Goal: Task Accomplishment & Management: Manage account settings

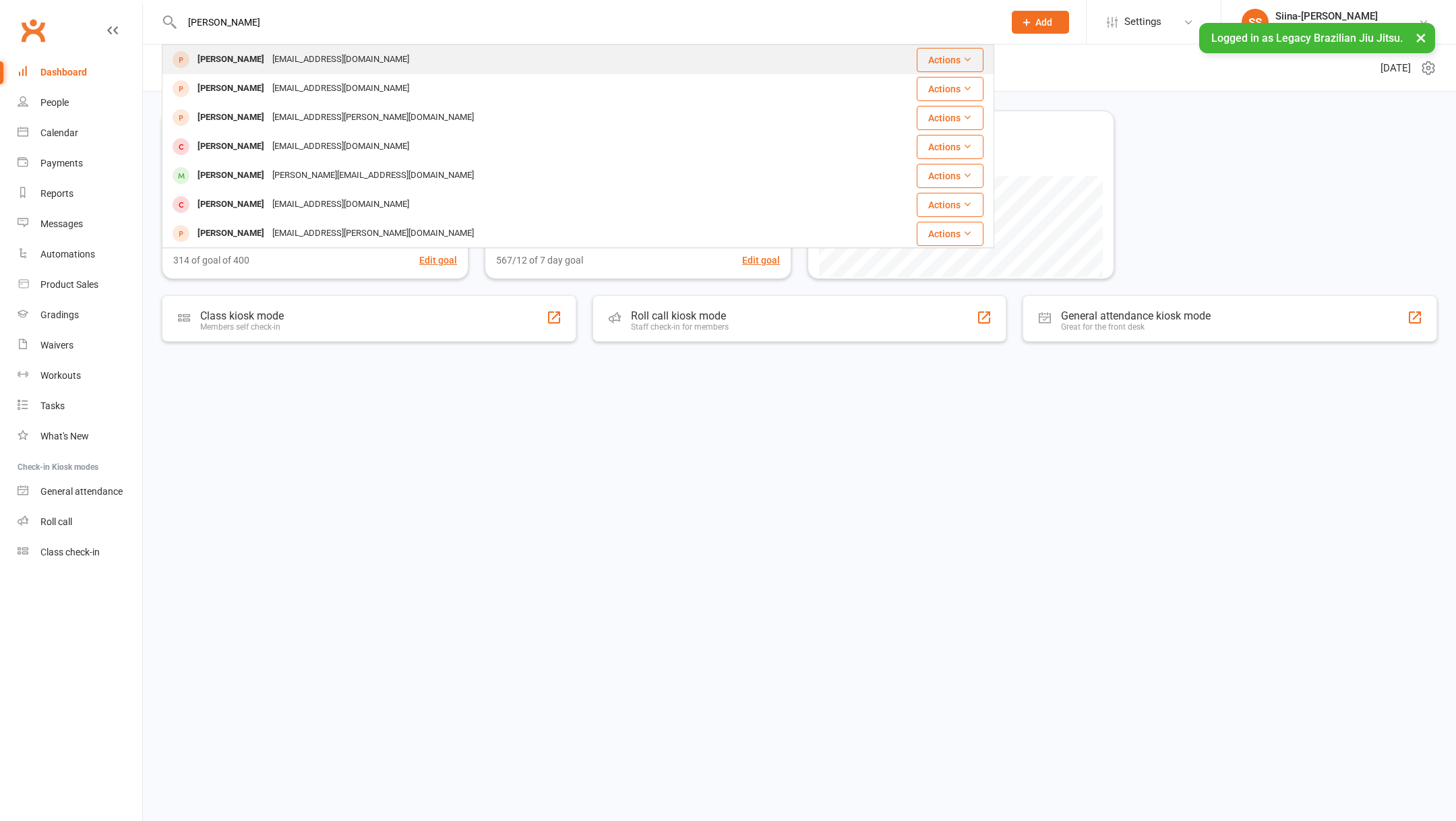
type input "[PERSON_NAME]"
click at [318, 63] on div "[EMAIL_ADDRESS][DOMAIN_NAME]" at bounding box center [340, 59] width 145 height 20
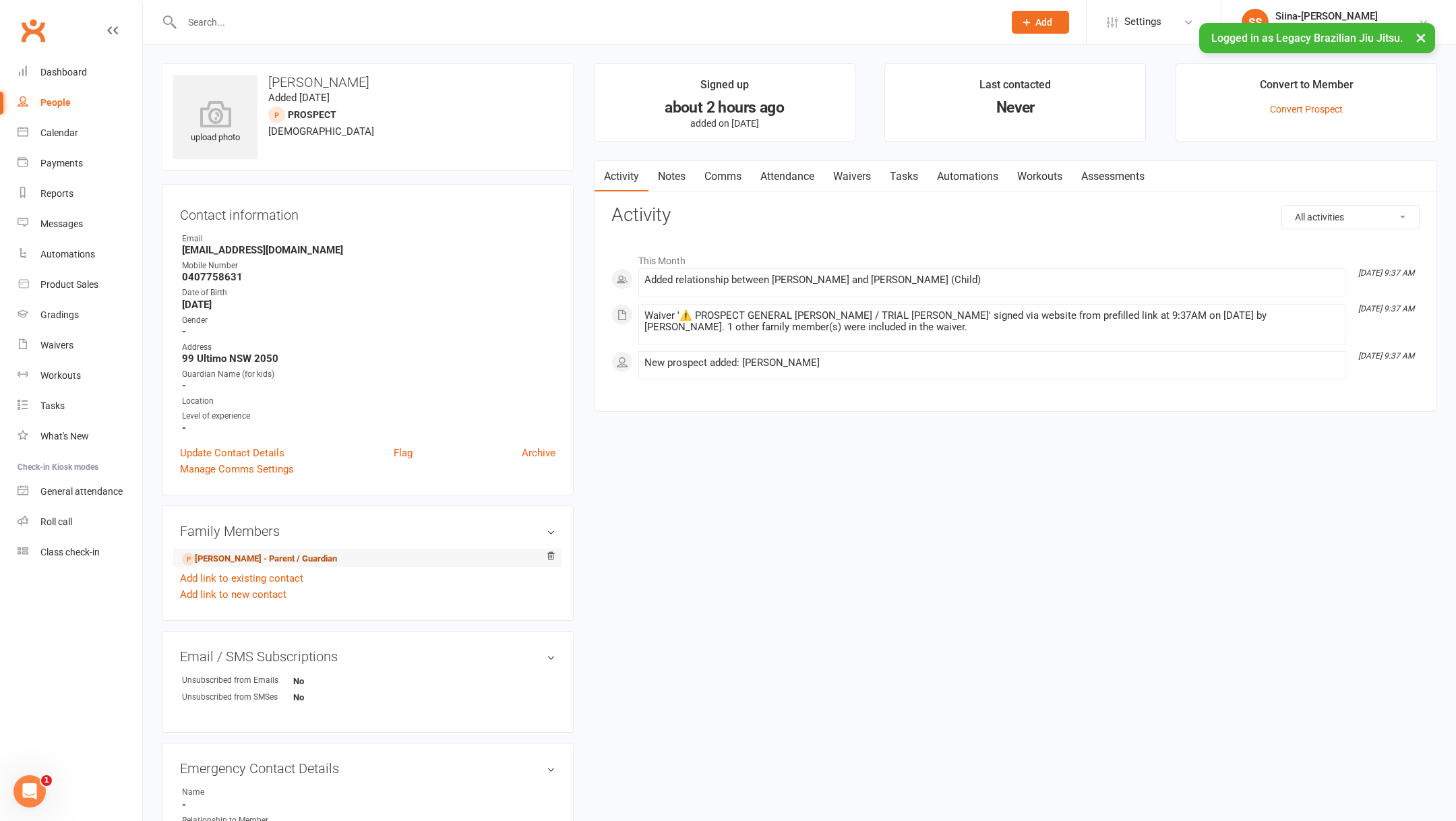
click at [272, 560] on link "[PERSON_NAME] - Parent / Guardian" at bounding box center [259, 559] width 155 height 14
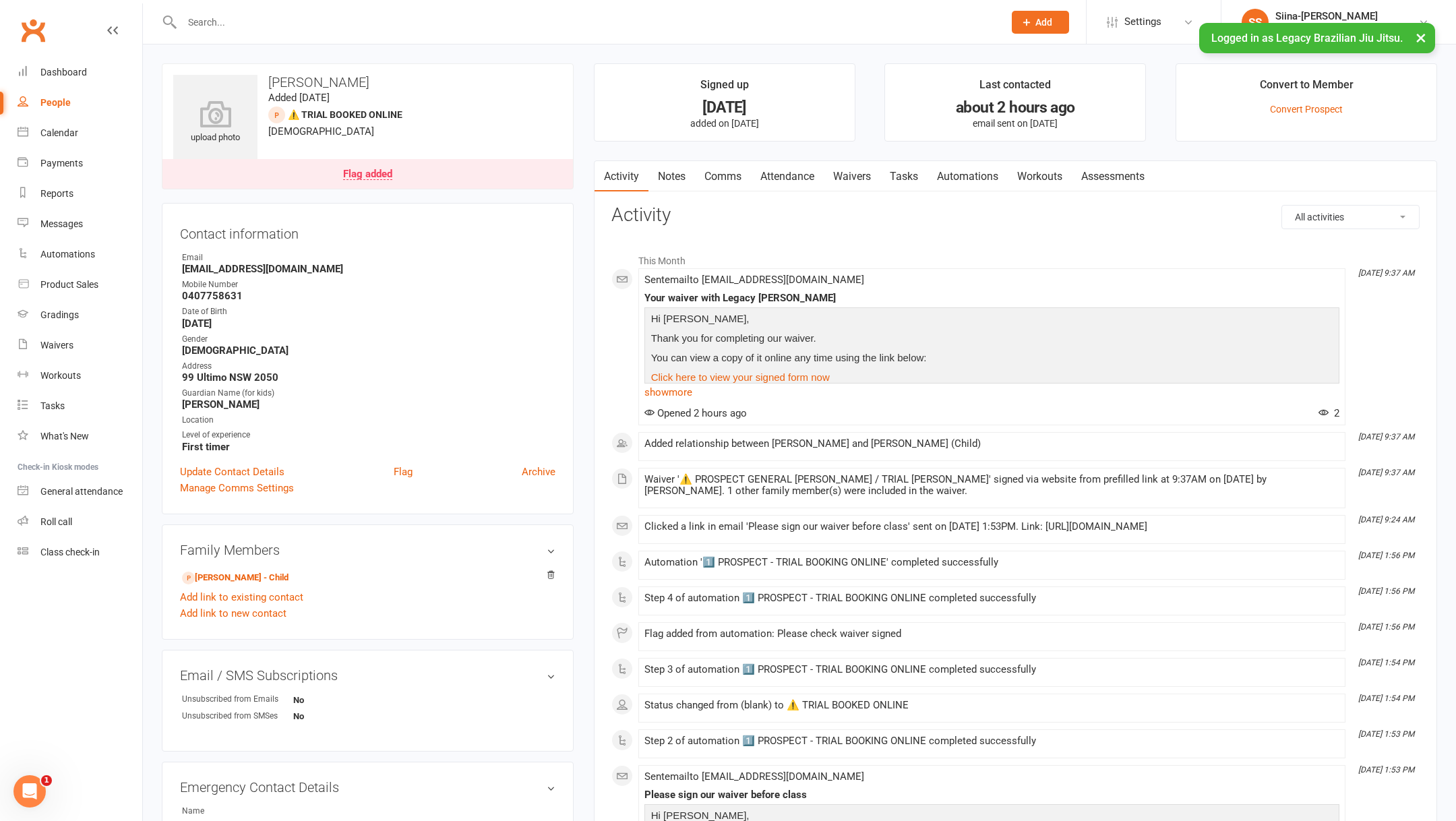
click at [282, 9] on div at bounding box center [578, 22] width 833 height 44
click at [857, 173] on link "Waivers" at bounding box center [852, 176] width 57 height 31
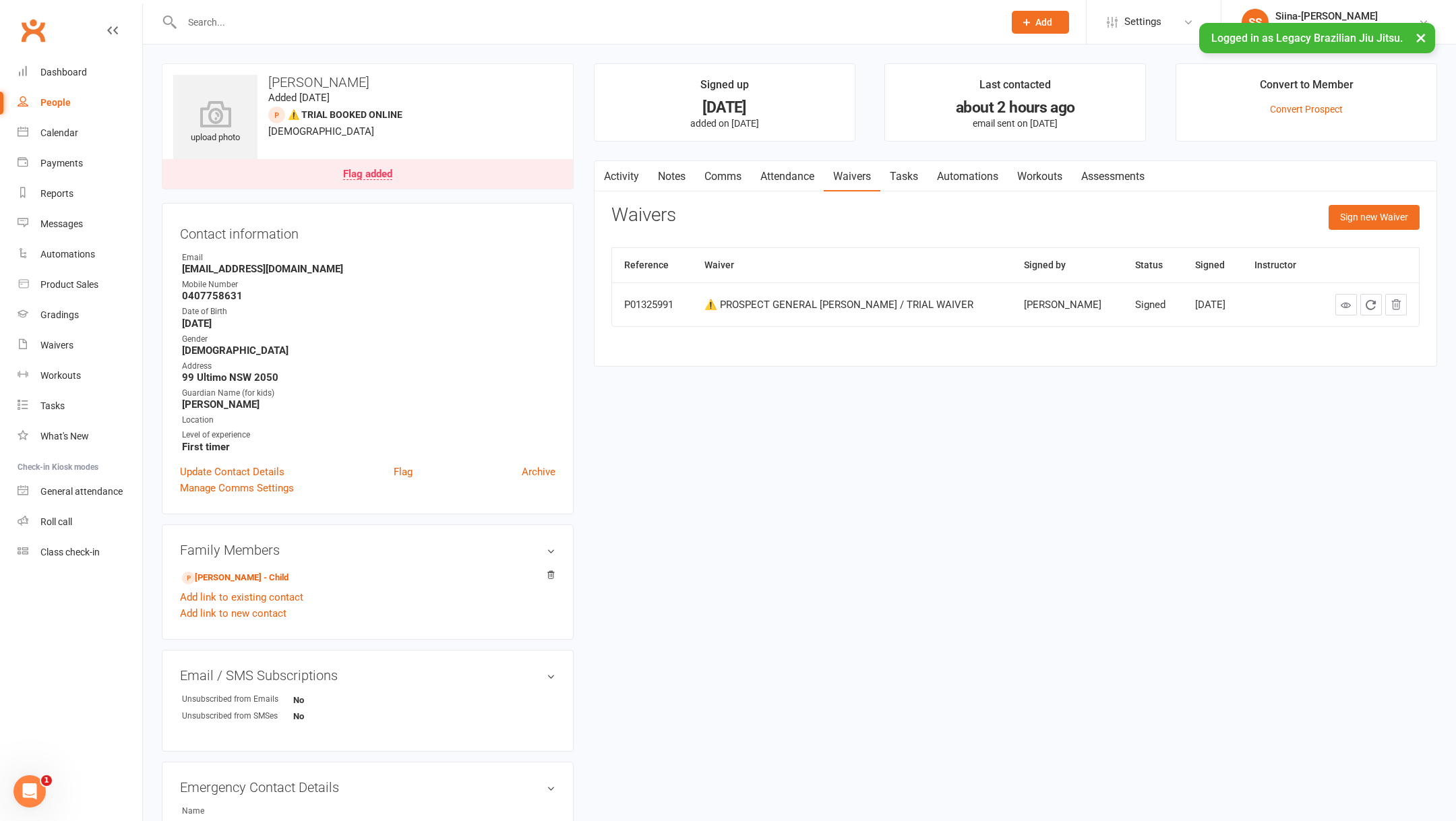
click at [457, 178] on link "Flag added" at bounding box center [368, 173] width 411 height 30
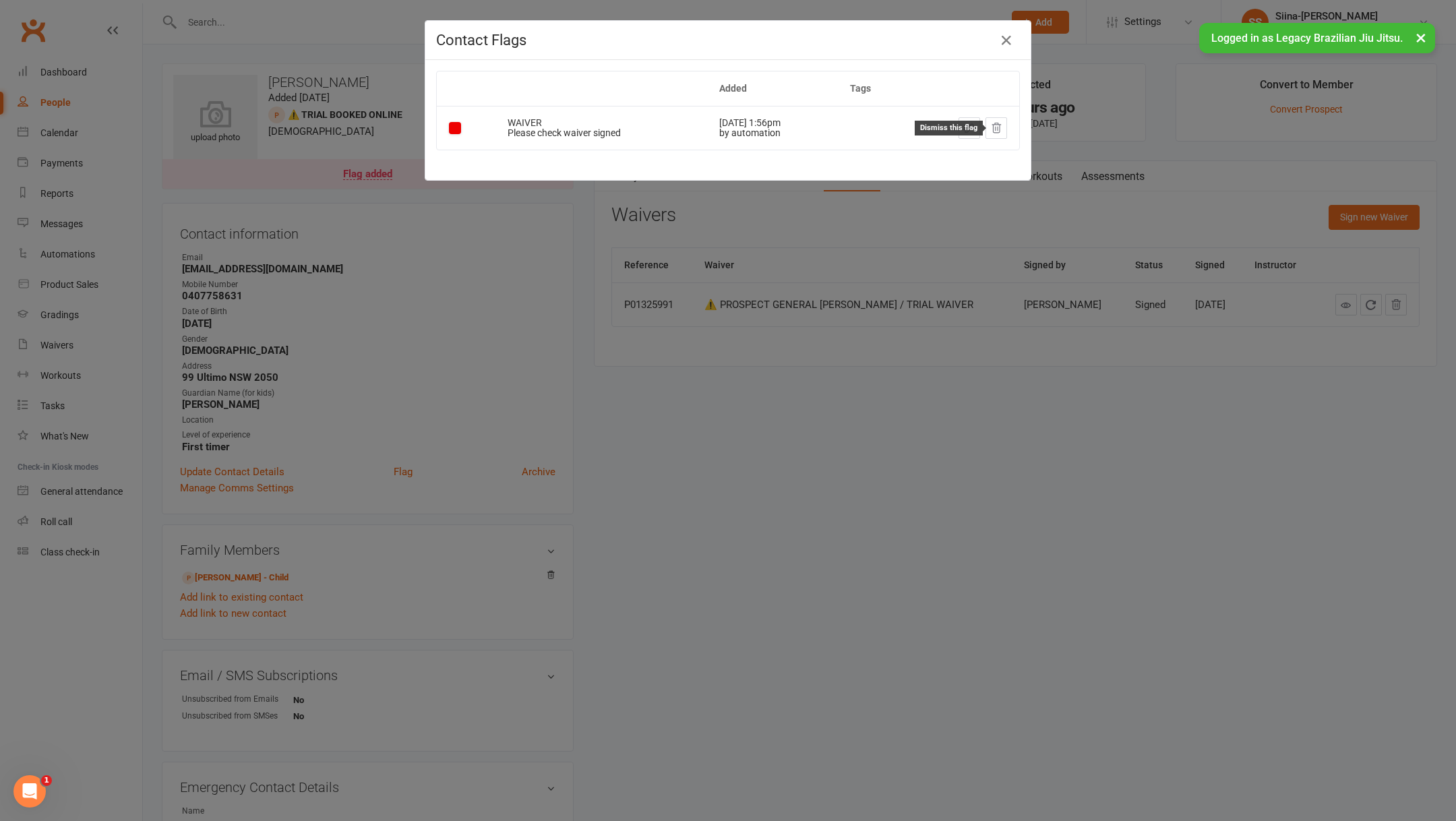
click at [991, 125] on icon at bounding box center [996, 127] width 12 height 12
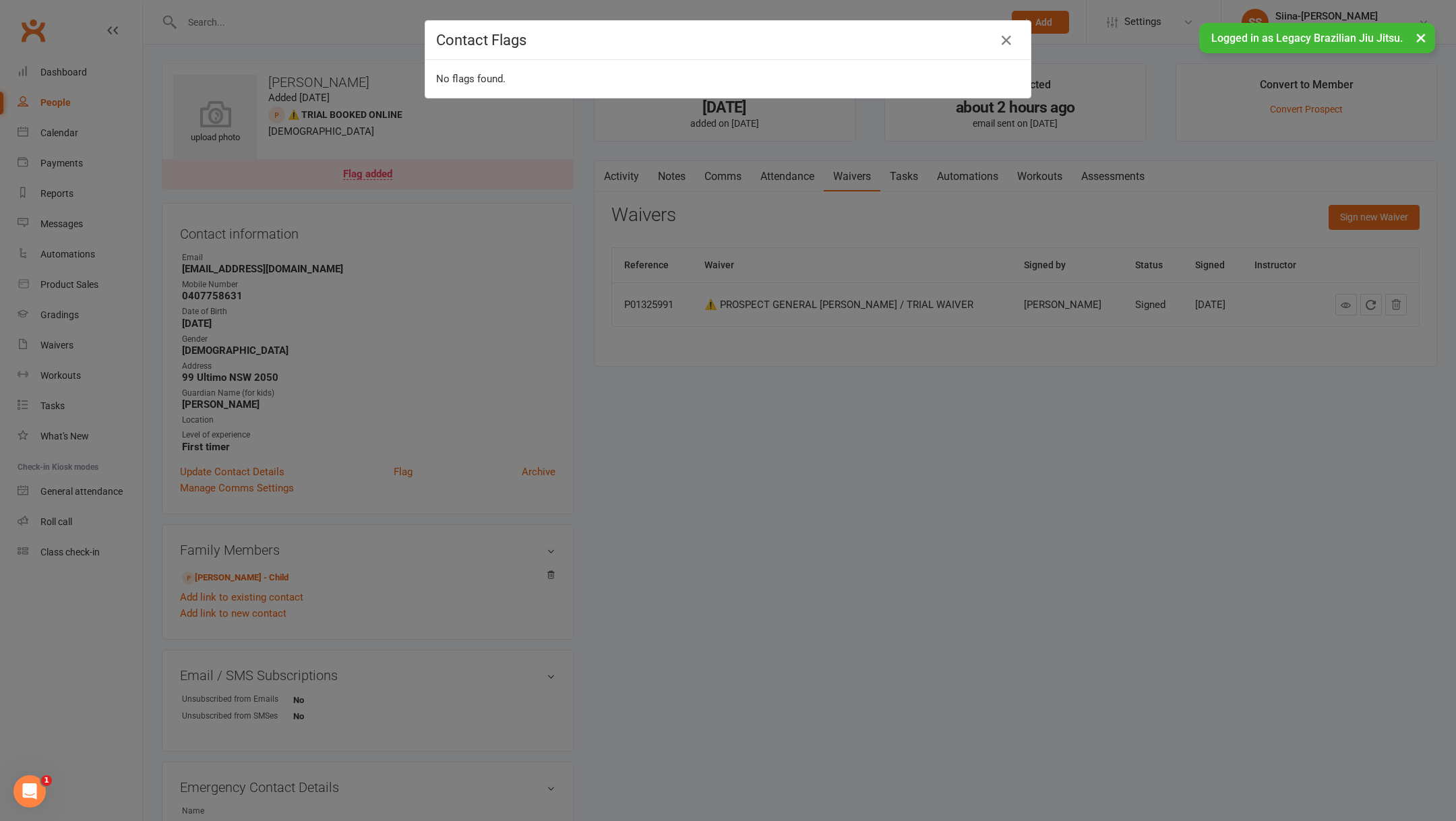
click at [897, 398] on div "Contact Flags No flags found." at bounding box center [728, 410] width 1456 height 821
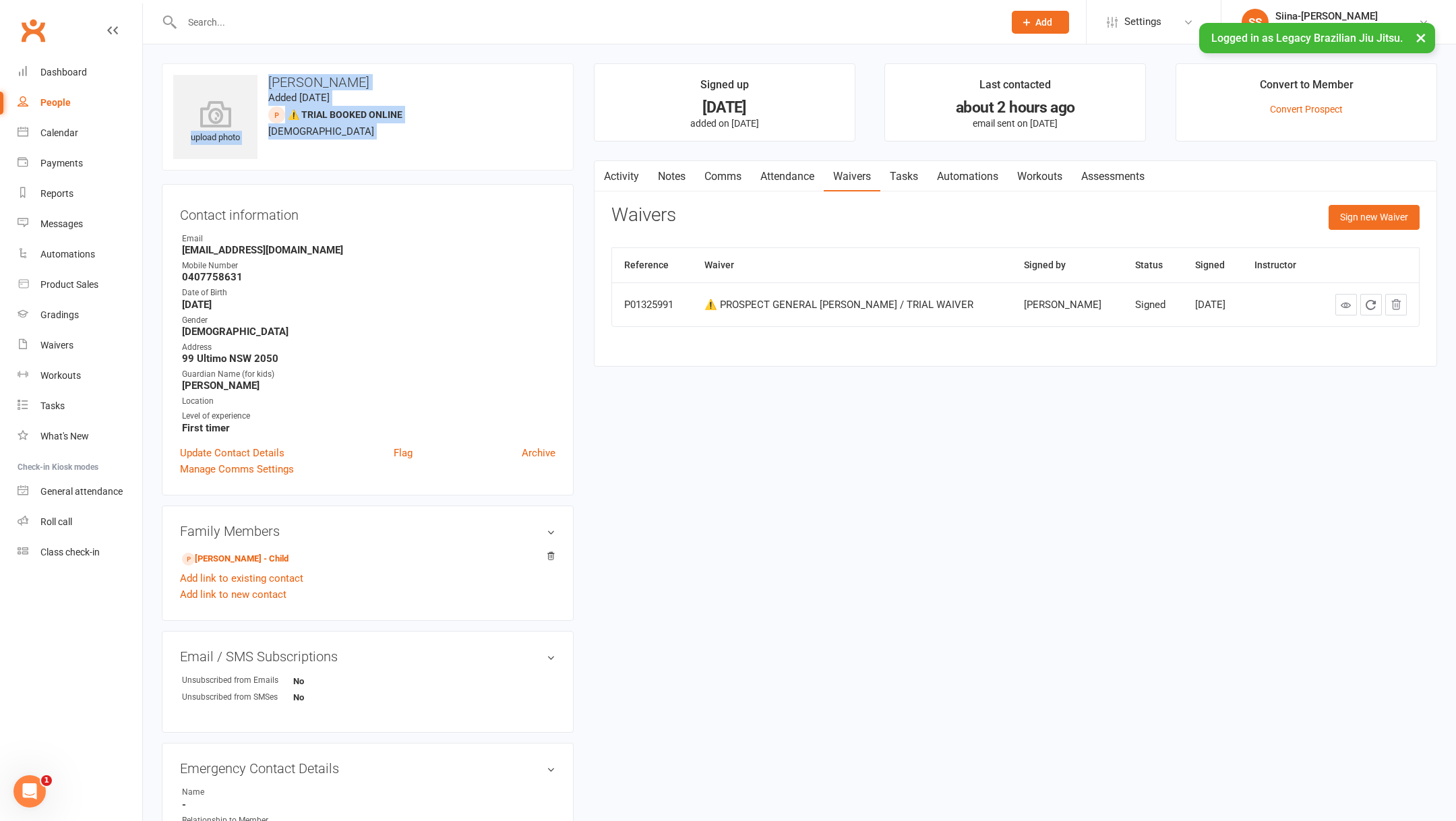
drag, startPoint x: 553, startPoint y: 190, endPoint x: 177, endPoint y: 55, distance: 399.5
click at [177, 55] on div "upload photo [PERSON_NAME] Added [DATE] ⚠️ TRIAL BOOKED ONLINE prospect [DEMOGR…" at bounding box center [799, 550] width 1313 height 1012
click at [152, 65] on div "upload photo [PERSON_NAME] Added [DATE] ⚠️ TRIAL BOOKED ONLINE prospect [DEMOGR…" at bounding box center [367, 559] width 432 height 993
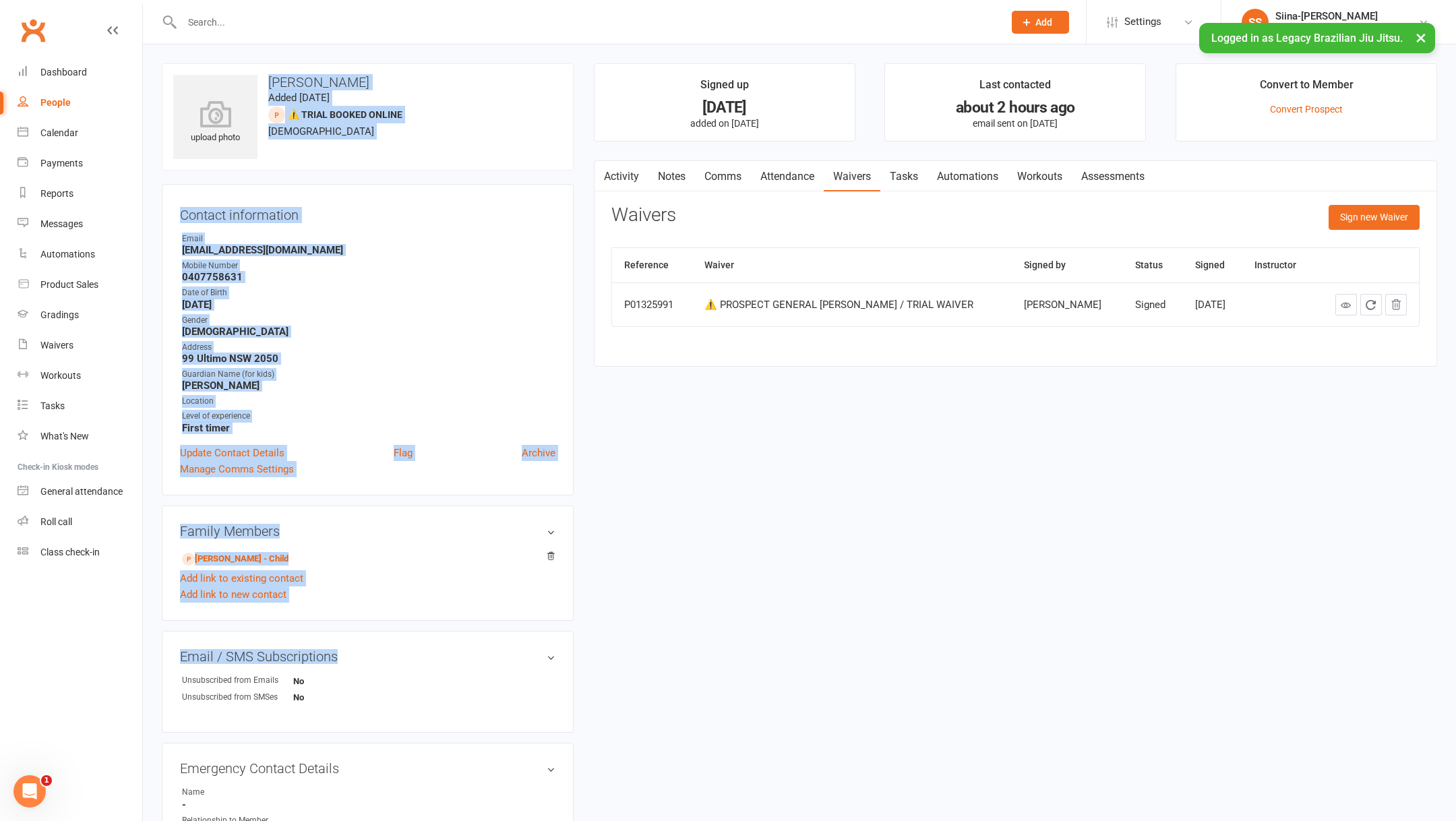
drag, startPoint x: 152, startPoint y: 65, endPoint x: 744, endPoint y: 683, distance: 855.8
click at [743, 682] on div "upload photo [PERSON_NAME] Added [DATE] ⚠️ TRIAL BOOKED ONLINE prospect [DEMOGR…" at bounding box center [799, 559] width 1296 height 993
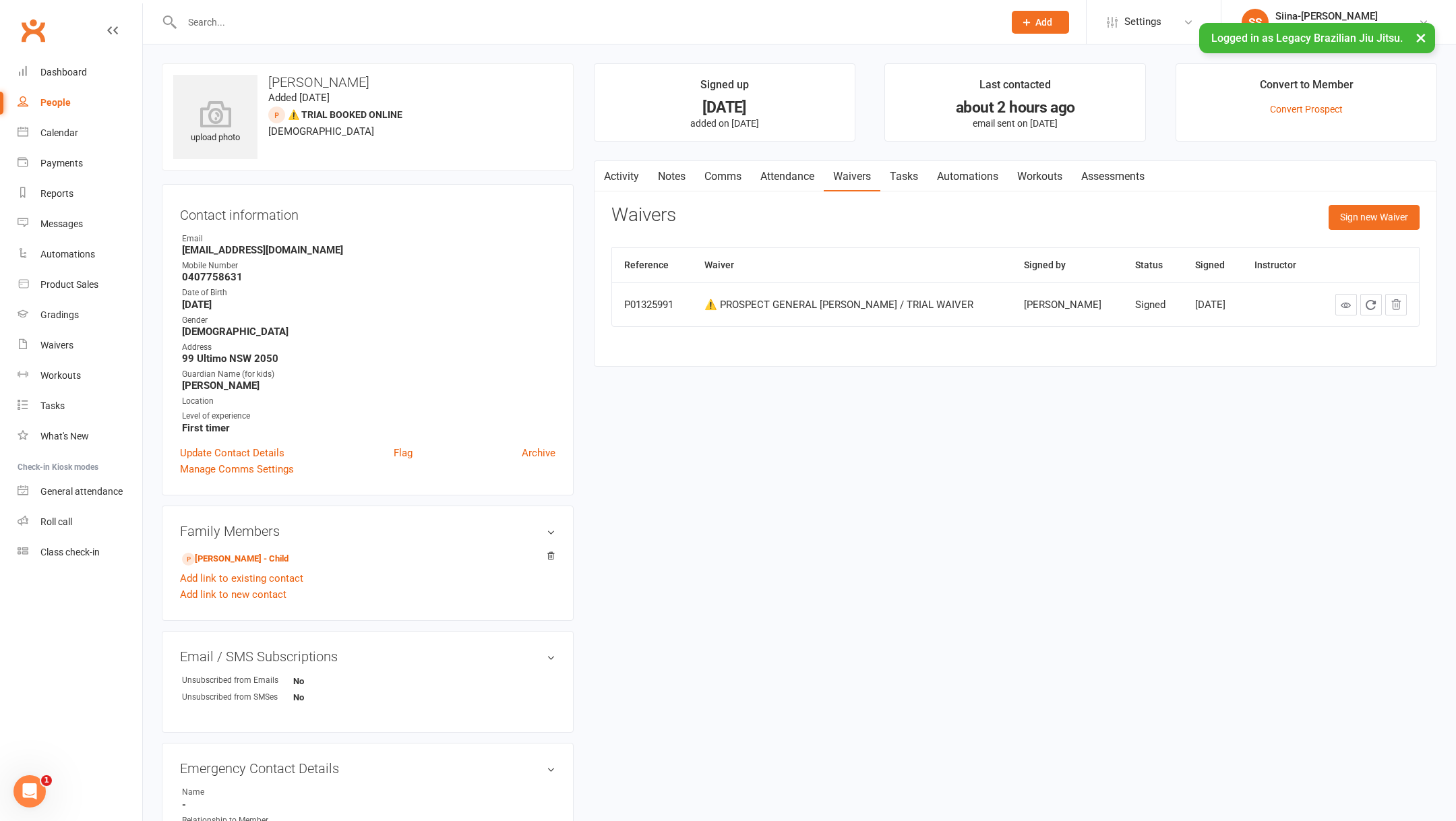
click at [744, 683] on div "upload photo [PERSON_NAME] Added [DATE] ⚠️ TRIAL BOOKED ONLINE prospect [DEMOGR…" at bounding box center [799, 559] width 1296 height 993
click at [382, 17] on input "text" at bounding box center [586, 23] width 816 height 19
paste input "[PERSON_NAME]"
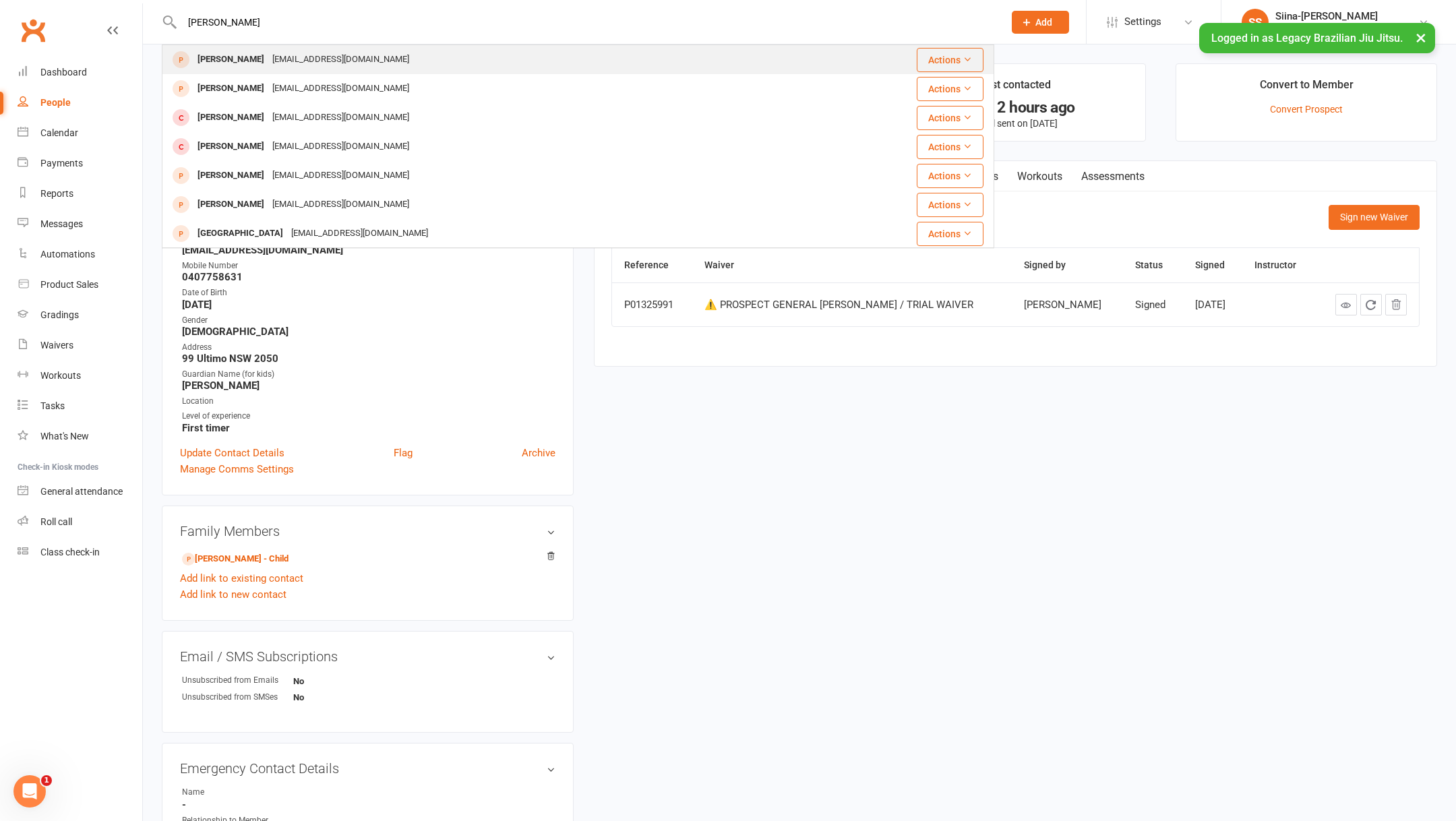
type input "[PERSON_NAME]"
click at [337, 58] on div "[EMAIL_ADDRESS][DOMAIN_NAME]" at bounding box center [340, 59] width 145 height 20
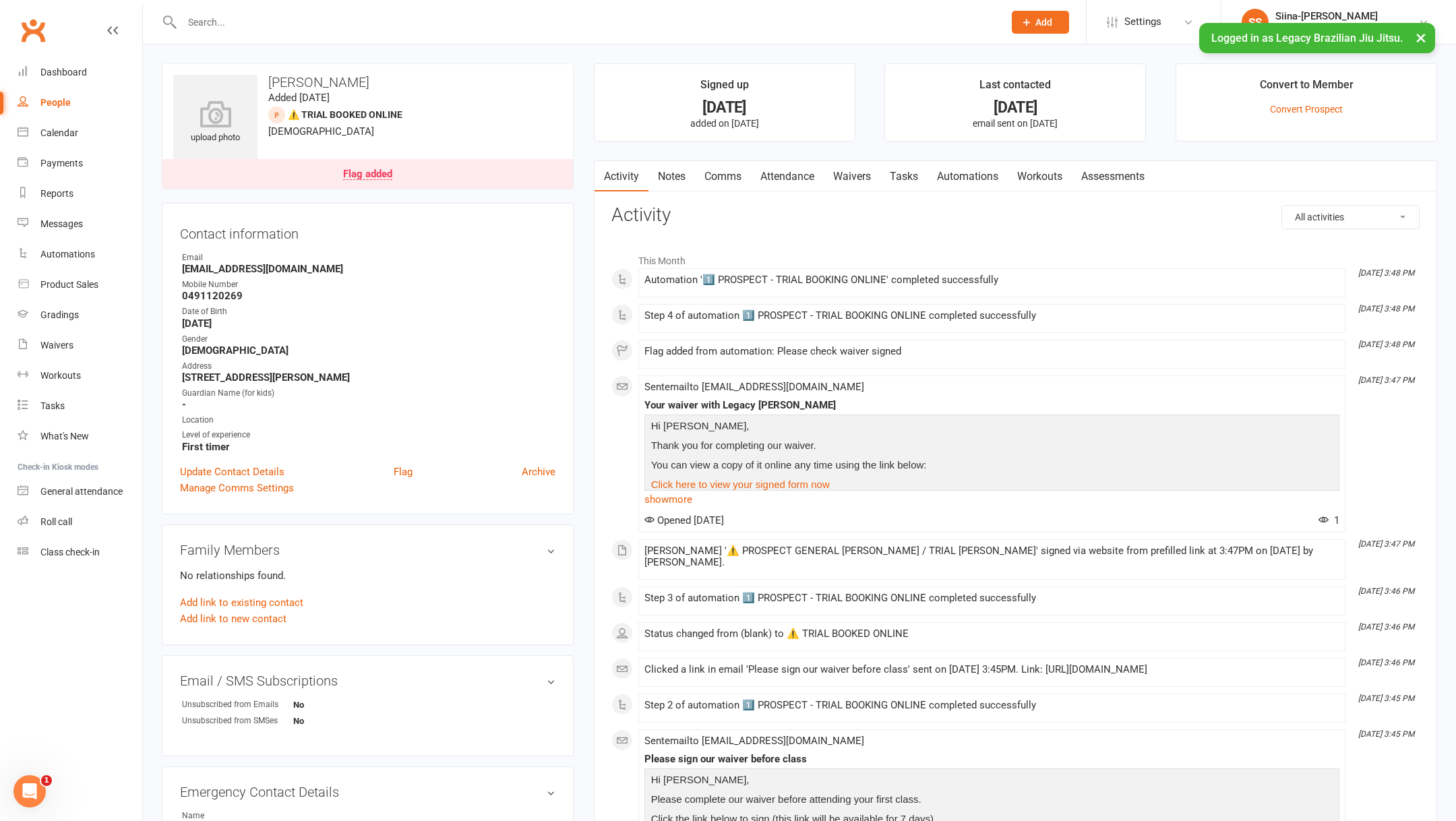
click at [836, 181] on link "Waivers" at bounding box center [852, 176] width 57 height 31
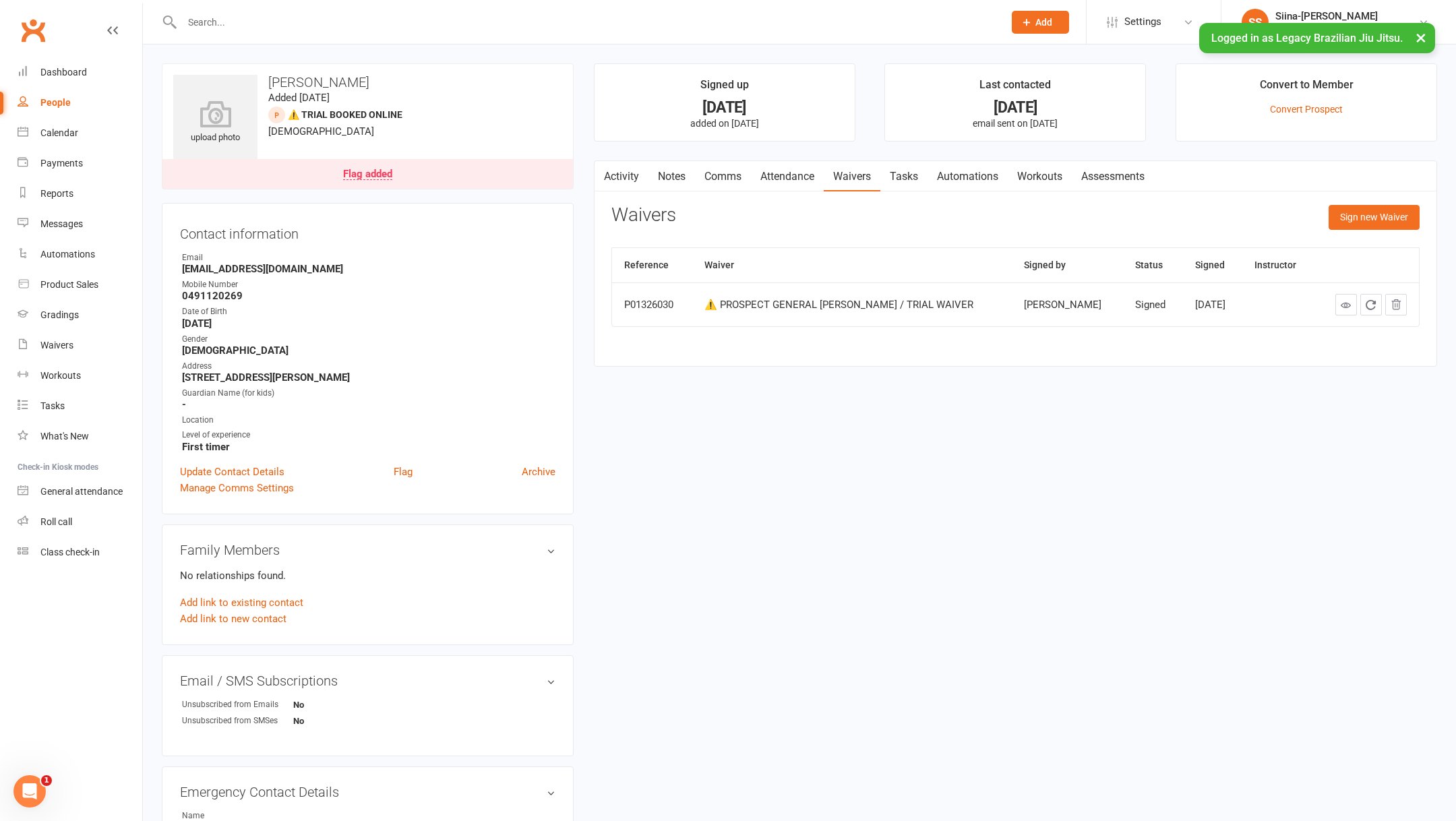
click at [387, 176] on div "Flag added" at bounding box center [368, 174] width 50 height 11
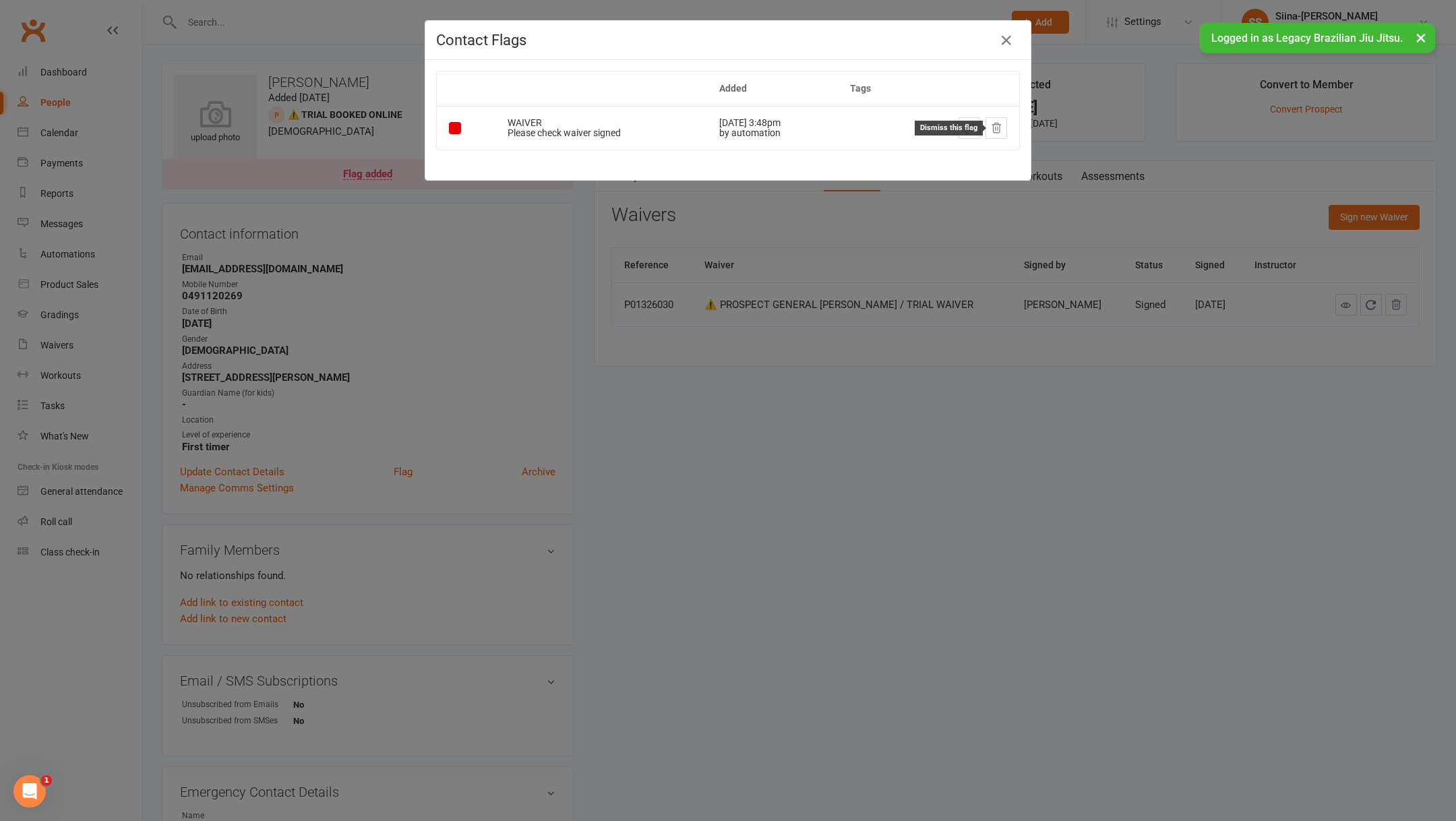
click at [997, 126] on icon at bounding box center [996, 127] width 12 height 12
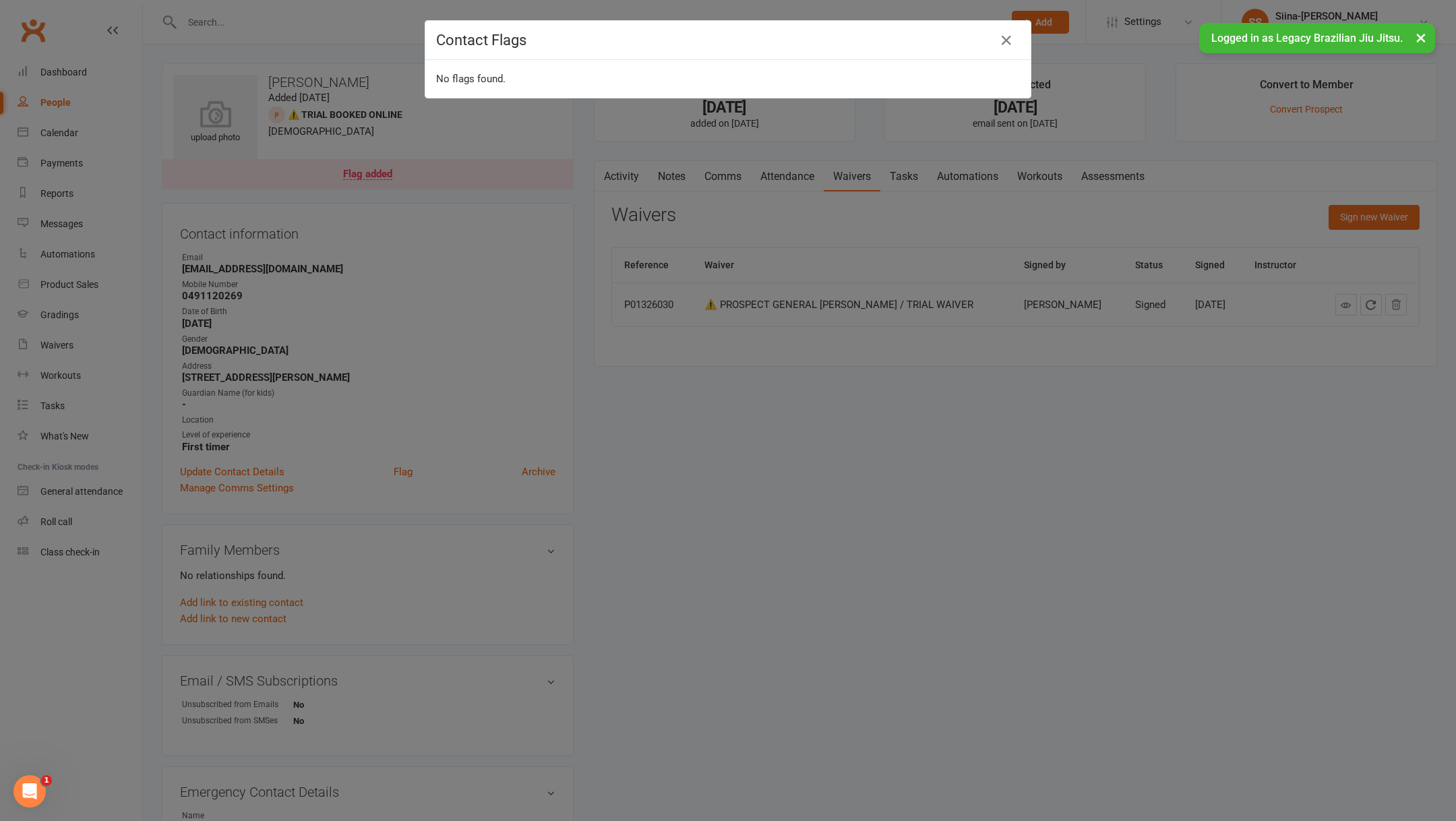
click at [358, 34] on div "Contact Flags No flags found." at bounding box center [728, 410] width 1456 height 821
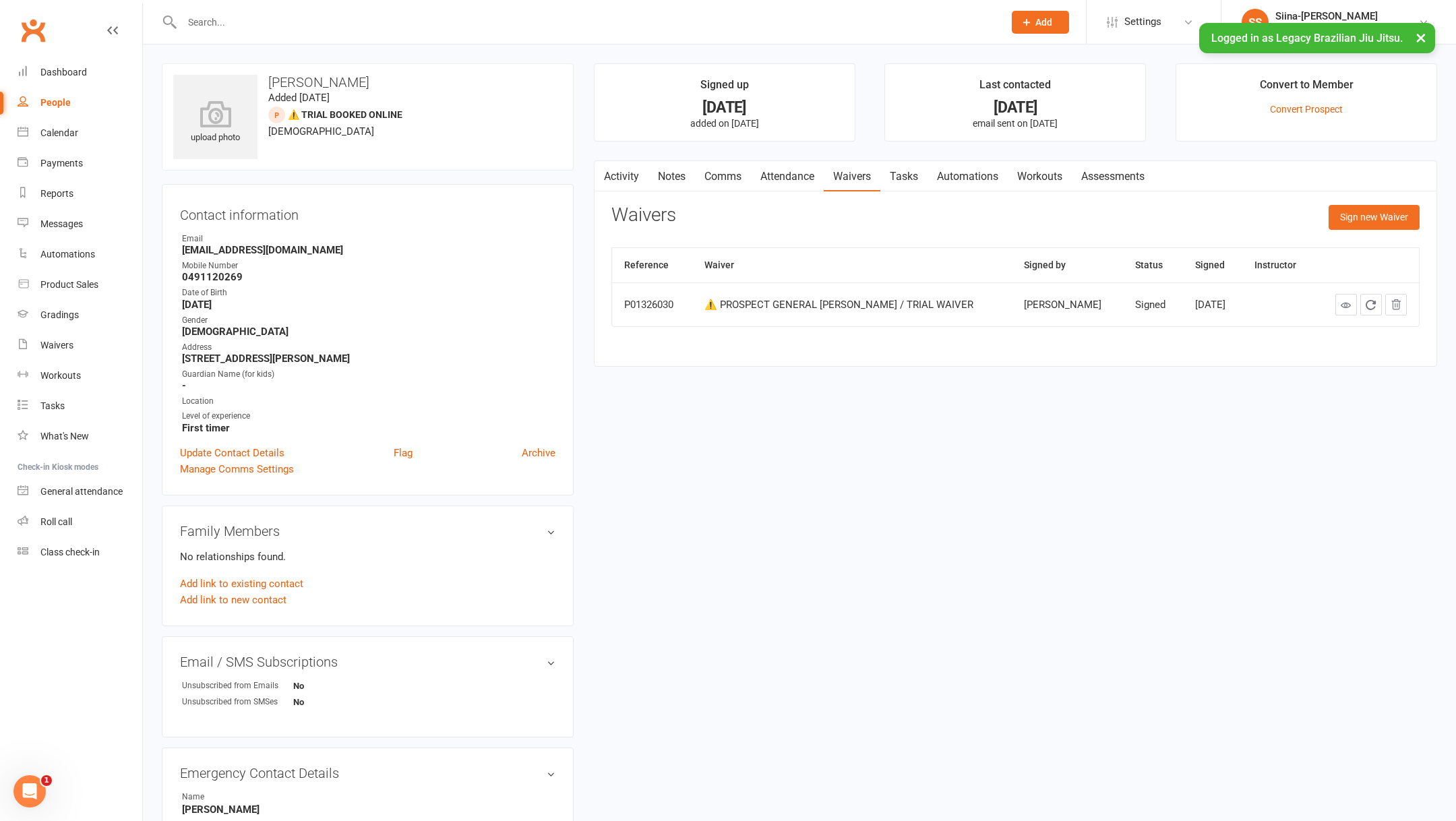
click at [292, 25] on input "text" at bounding box center [586, 23] width 816 height 19
paste input "[PERSON_NAME]"
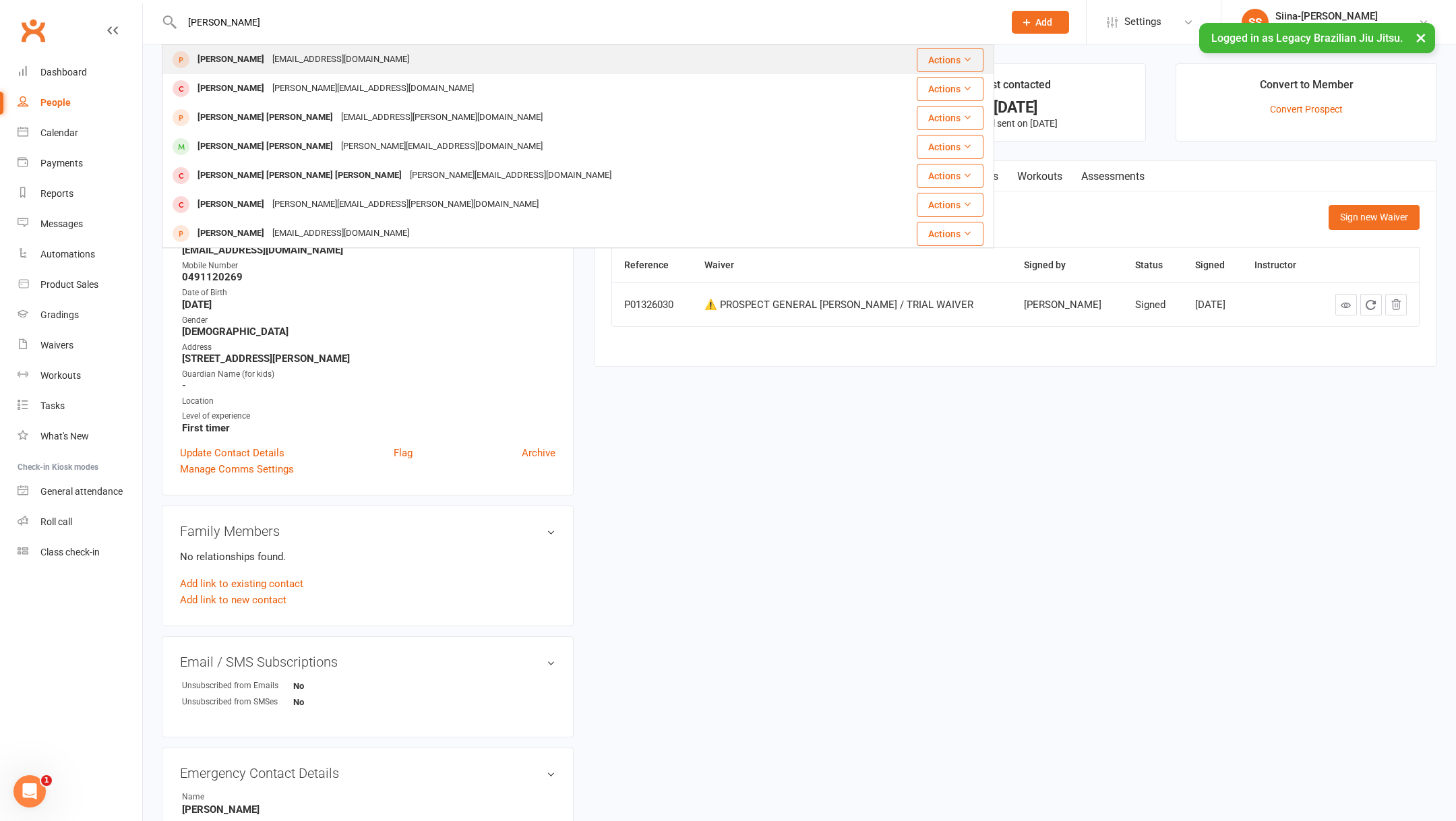
type input "[PERSON_NAME]"
click at [294, 66] on div "[EMAIL_ADDRESS][DOMAIN_NAME]" at bounding box center [340, 59] width 145 height 20
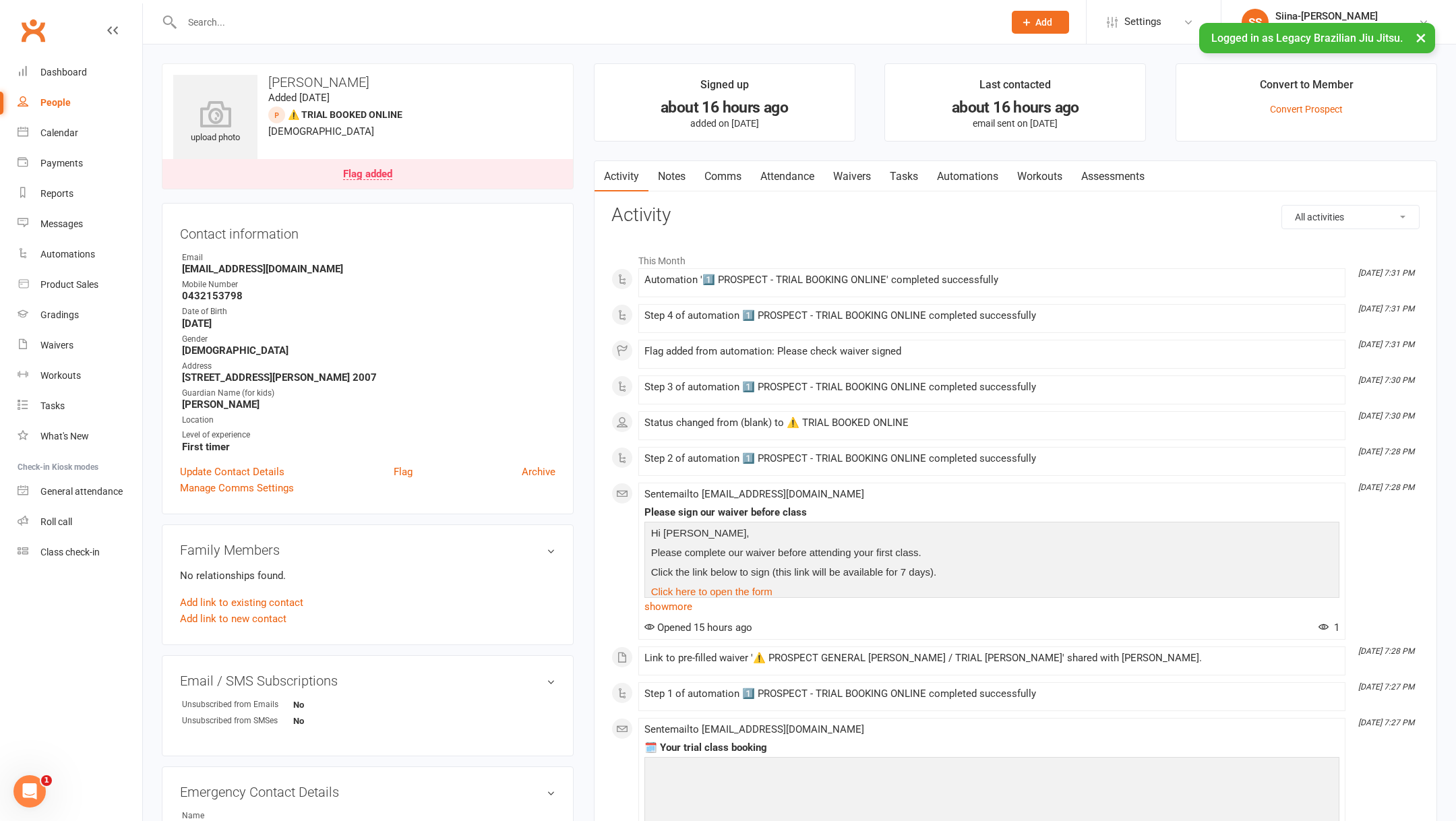
click at [851, 183] on link "Waivers" at bounding box center [852, 176] width 57 height 31
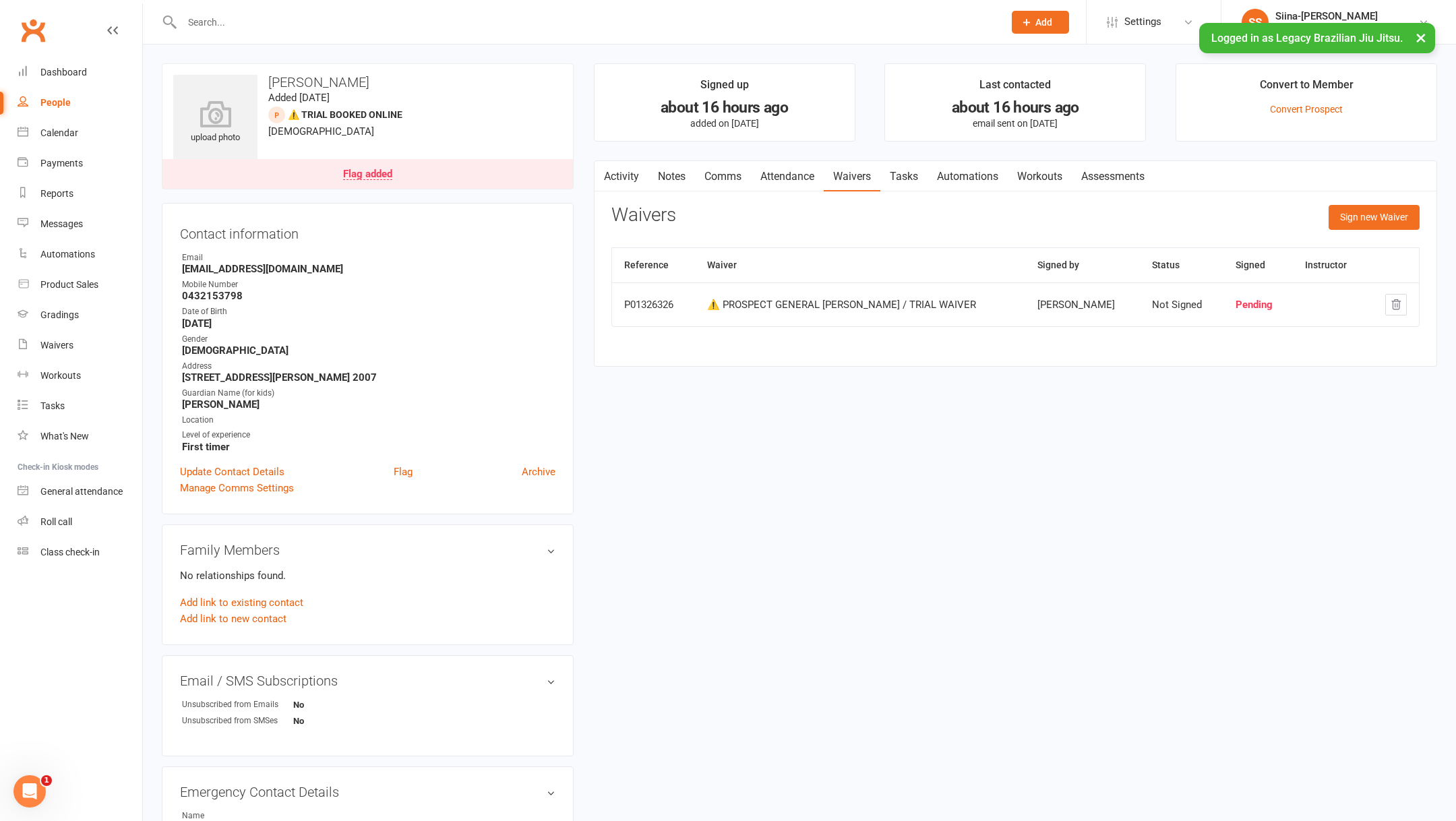
click at [409, 170] on link "Flag added" at bounding box center [368, 173] width 411 height 30
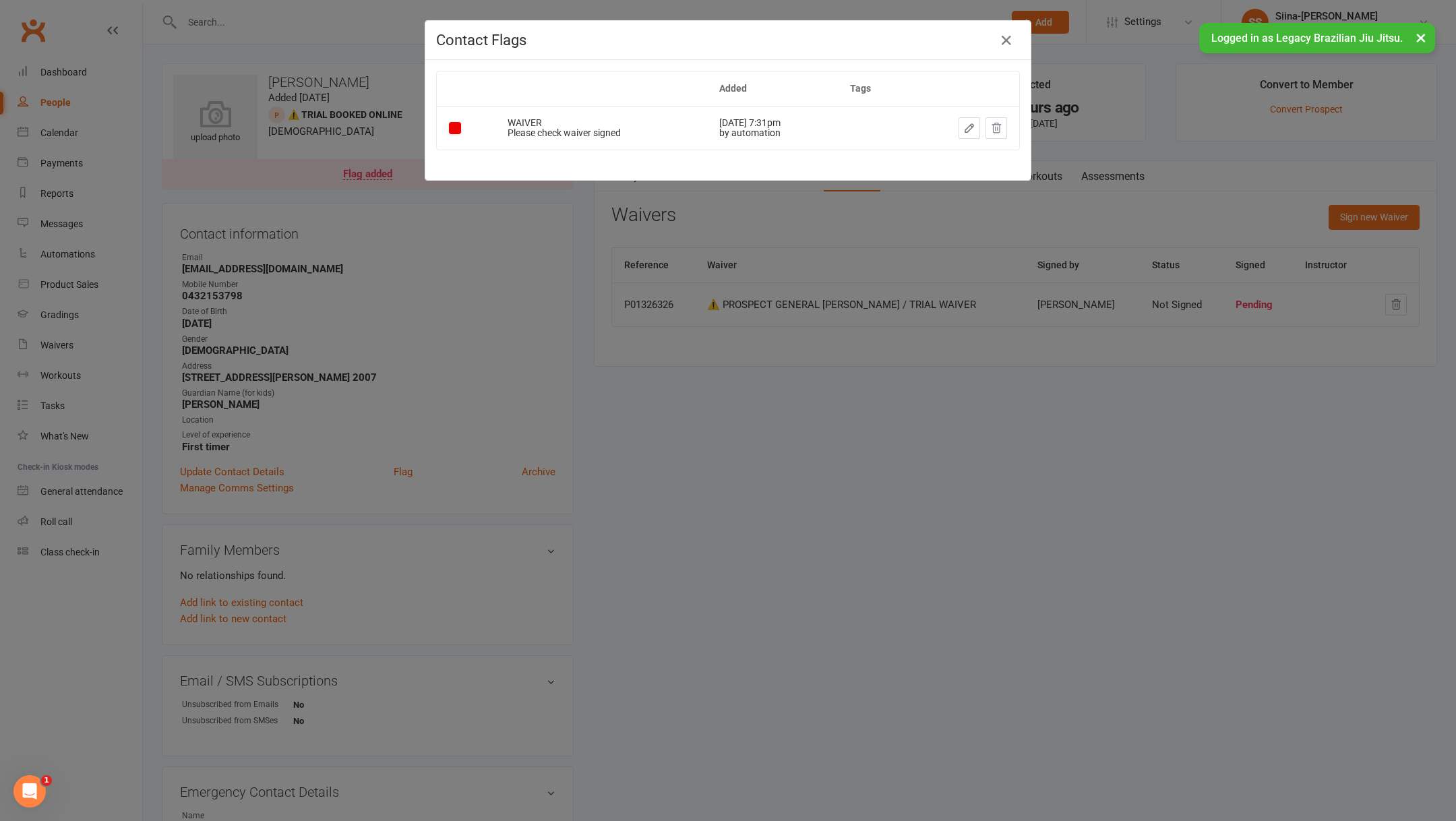
click at [994, 45] on h4 "Contact Flags" at bounding box center [728, 39] width 583 height 17
click at [1002, 49] on button "button" at bounding box center [1007, 41] width 22 height 22
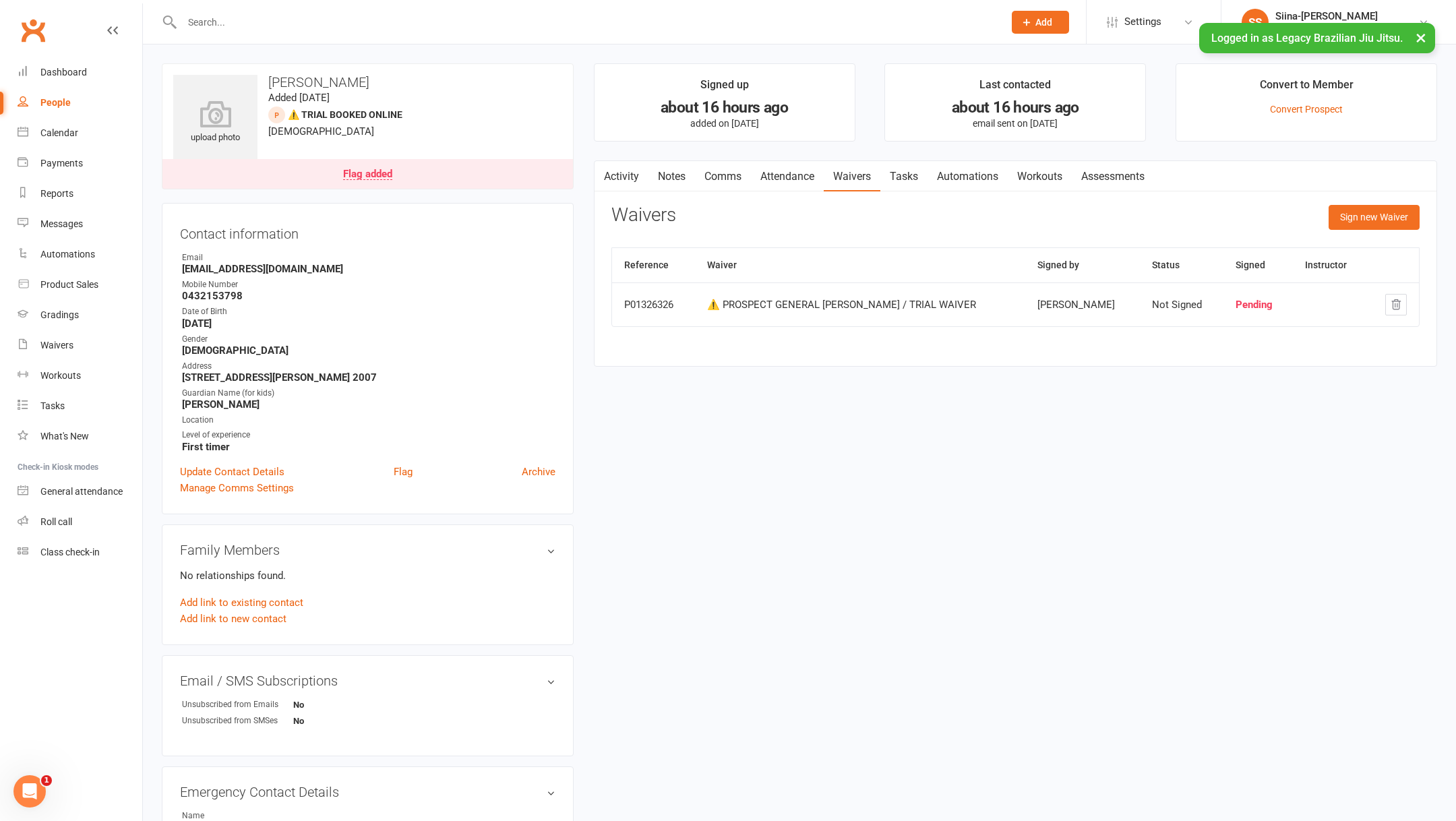
click at [634, 173] on link "Activity" at bounding box center [621, 176] width 54 height 31
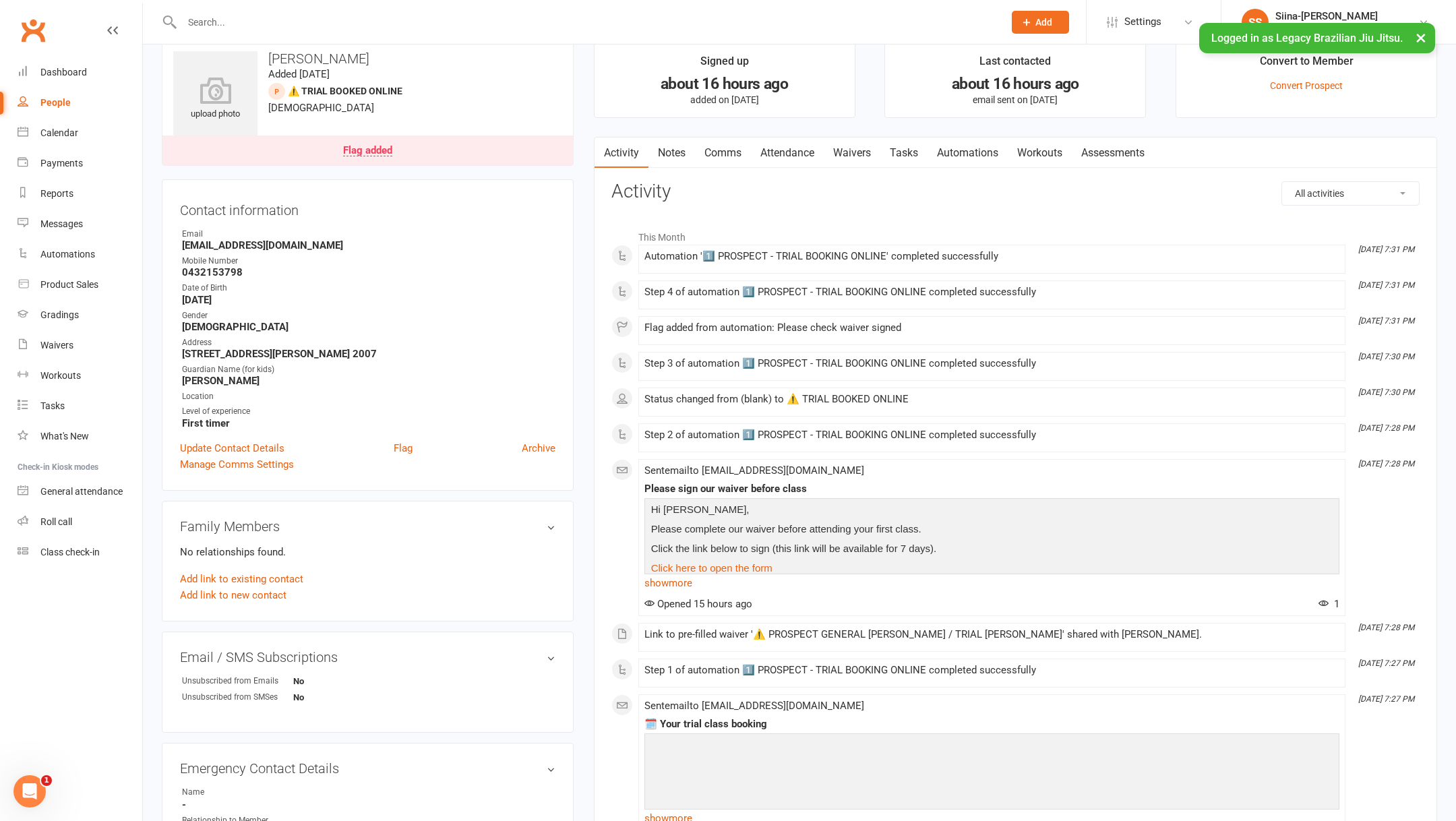
scroll to position [23, 0]
click at [299, 24] on input "text" at bounding box center [586, 23] width 816 height 19
paste input "[PERSON_NAME]"
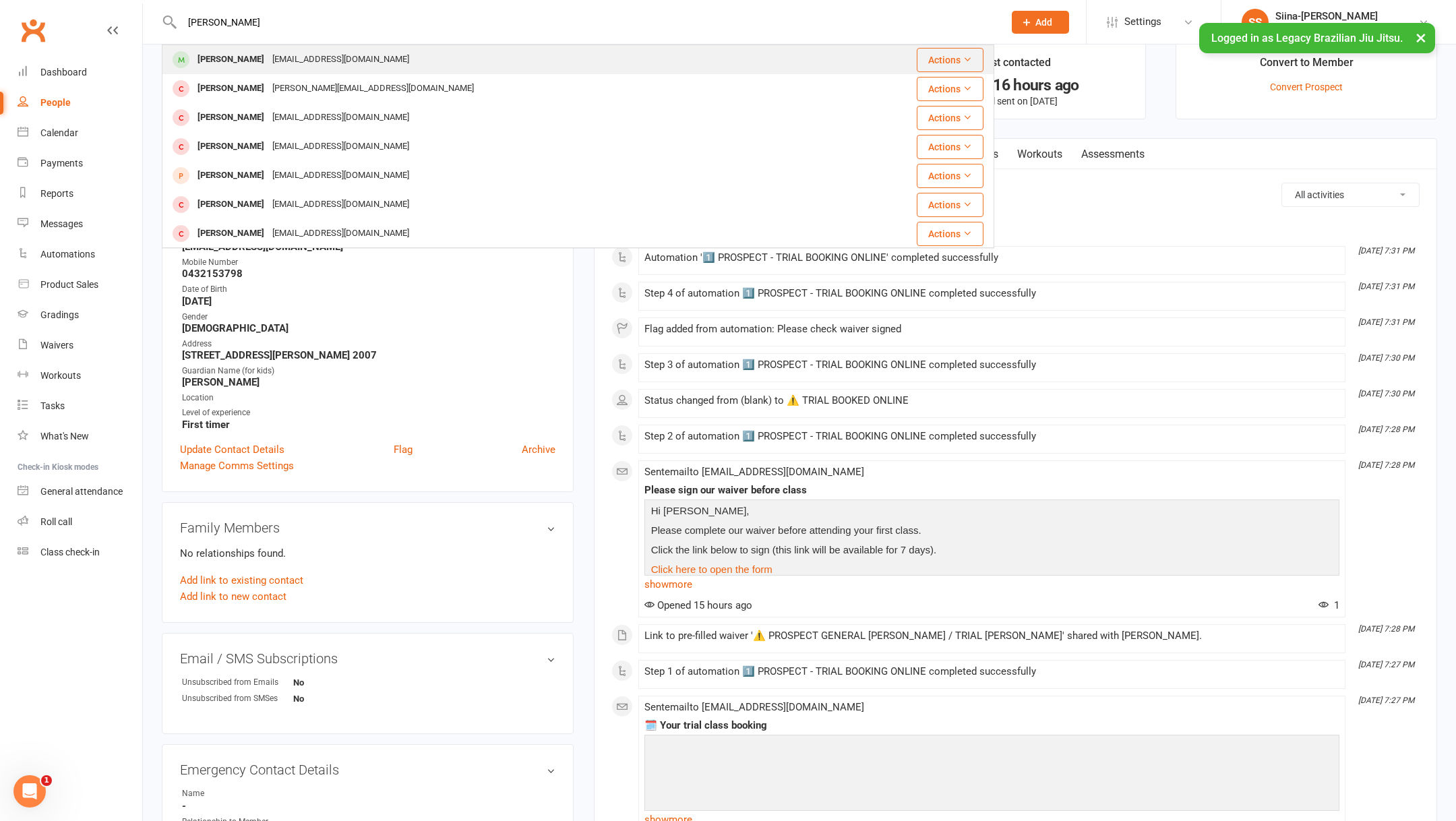
type input "[PERSON_NAME]"
click at [290, 63] on div "[EMAIL_ADDRESS][DOMAIN_NAME]" at bounding box center [340, 59] width 145 height 20
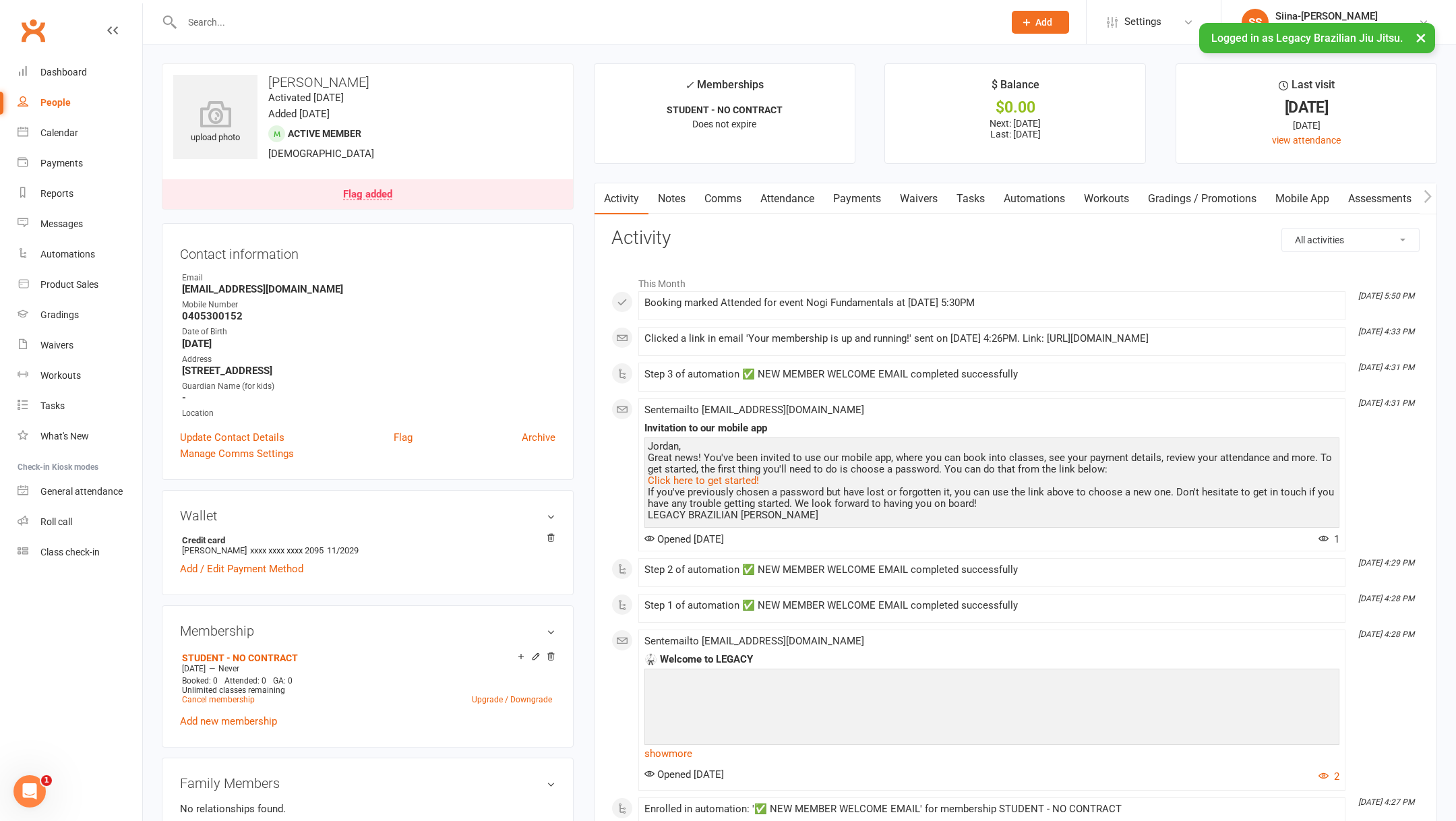
click at [860, 203] on link "Payments" at bounding box center [857, 199] width 67 height 31
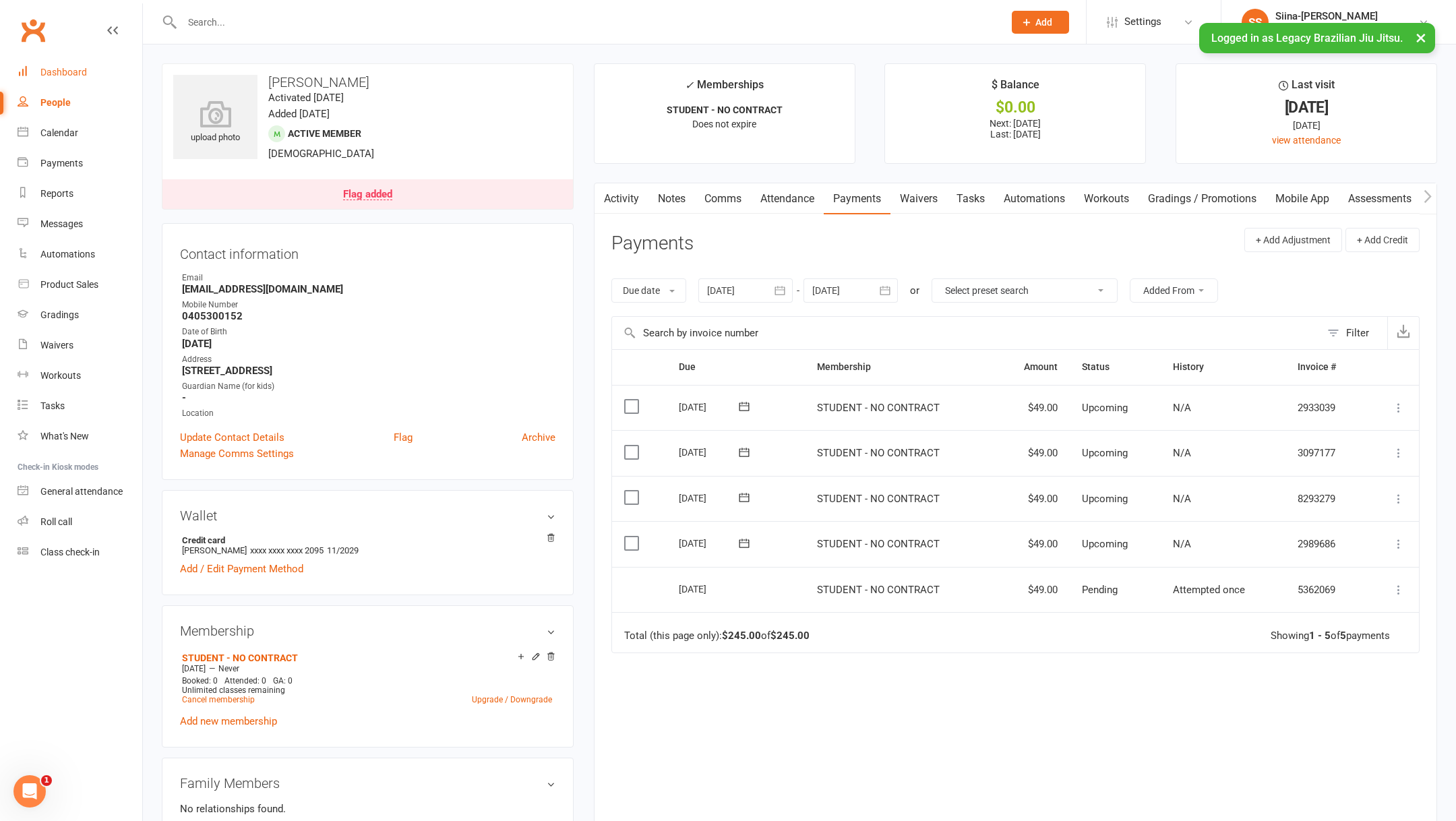
click at [59, 76] on div "Dashboard" at bounding box center [64, 72] width 47 height 11
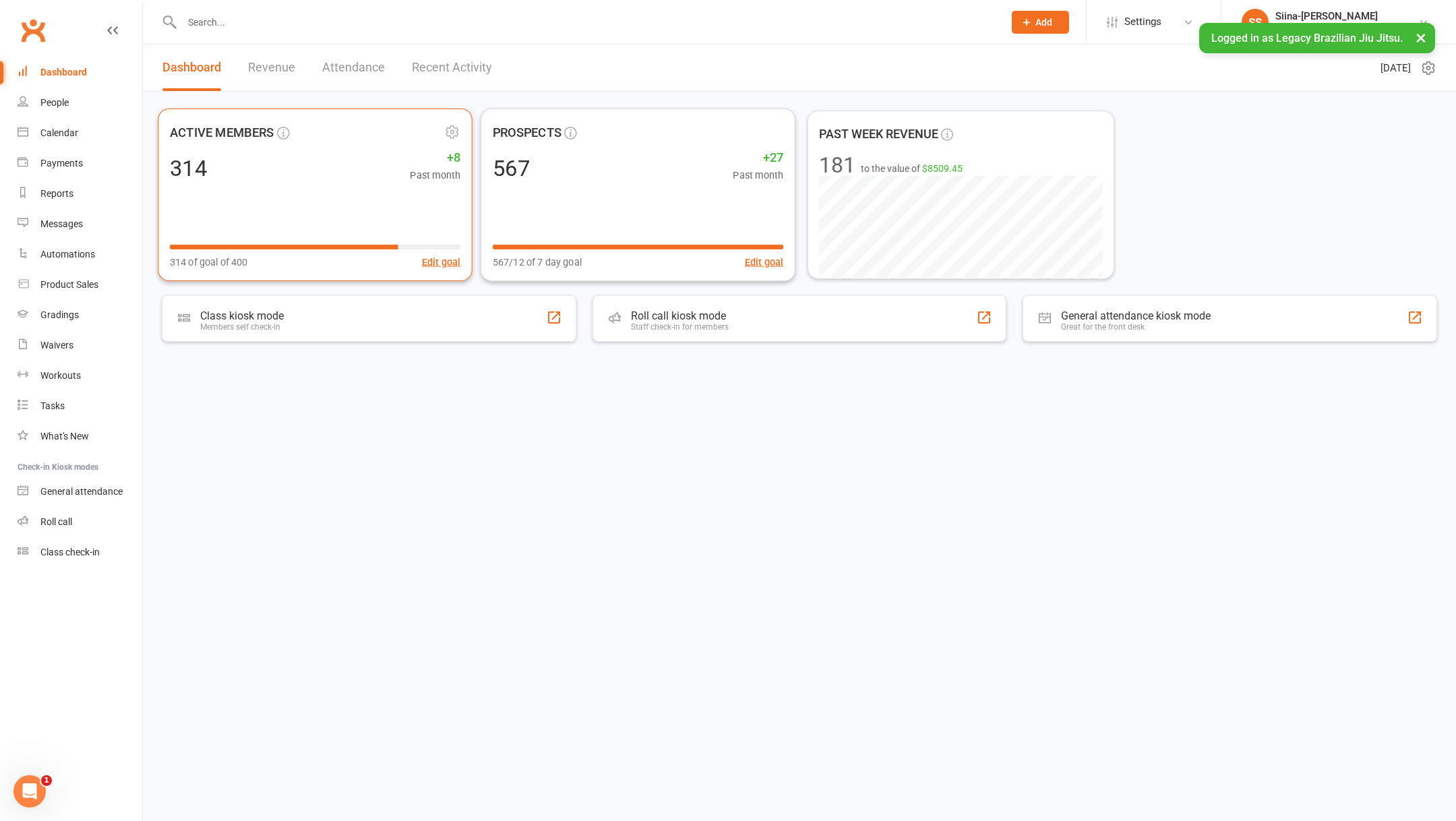
click at [384, 188] on div "ACTIVE MEMBERS 314 +8 Past month 314 of goal of 400 Edit goal" at bounding box center [315, 195] width 314 height 173
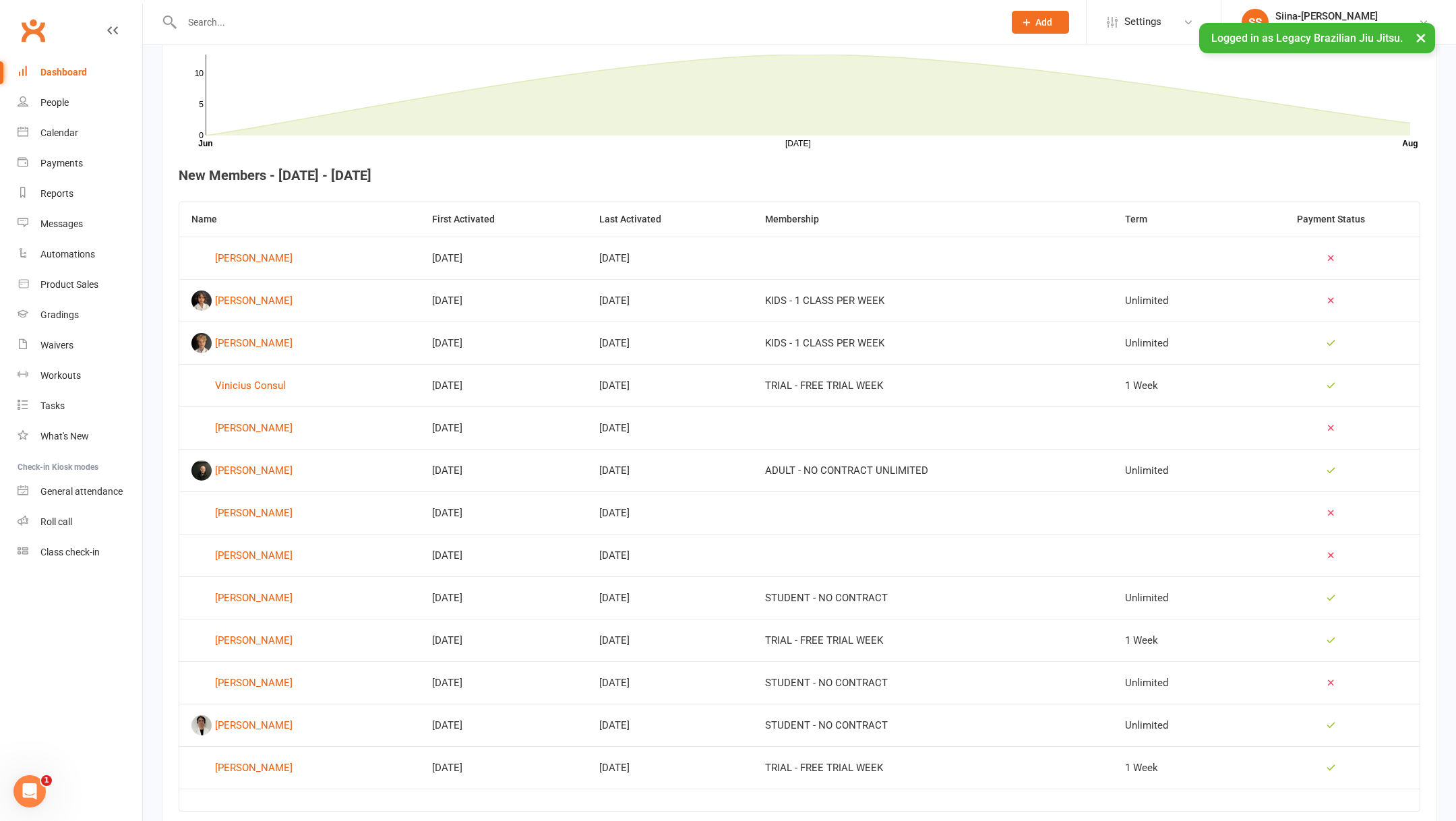
scroll to position [417, 0]
click at [380, 16] on input "text" at bounding box center [586, 23] width 816 height 19
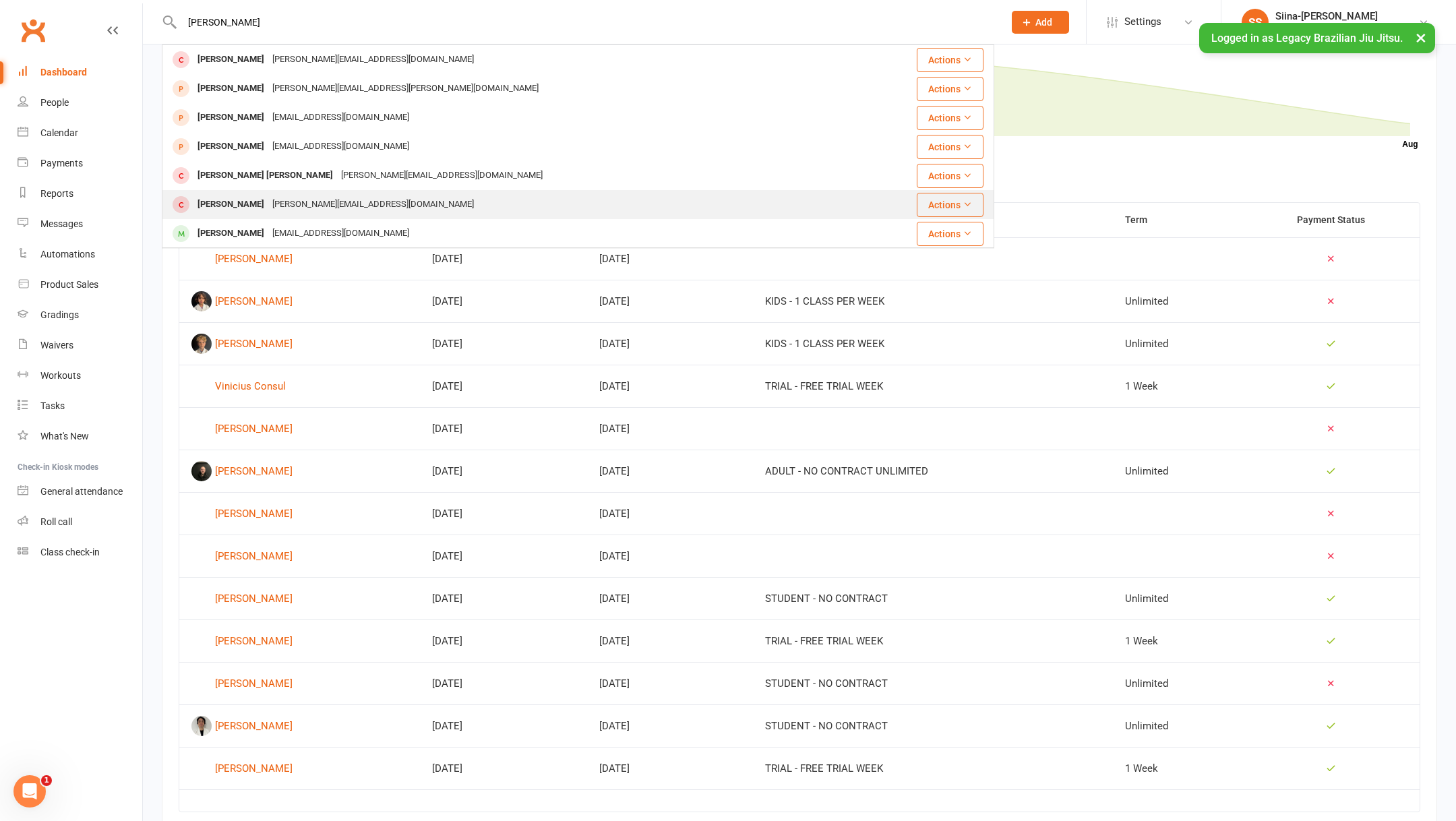
type input "[PERSON_NAME]"
click at [460, 217] on div "[PERSON_NAME] [PERSON_NAME][EMAIL_ADDRESS][DOMAIN_NAME]" at bounding box center [509, 205] width 692 height 28
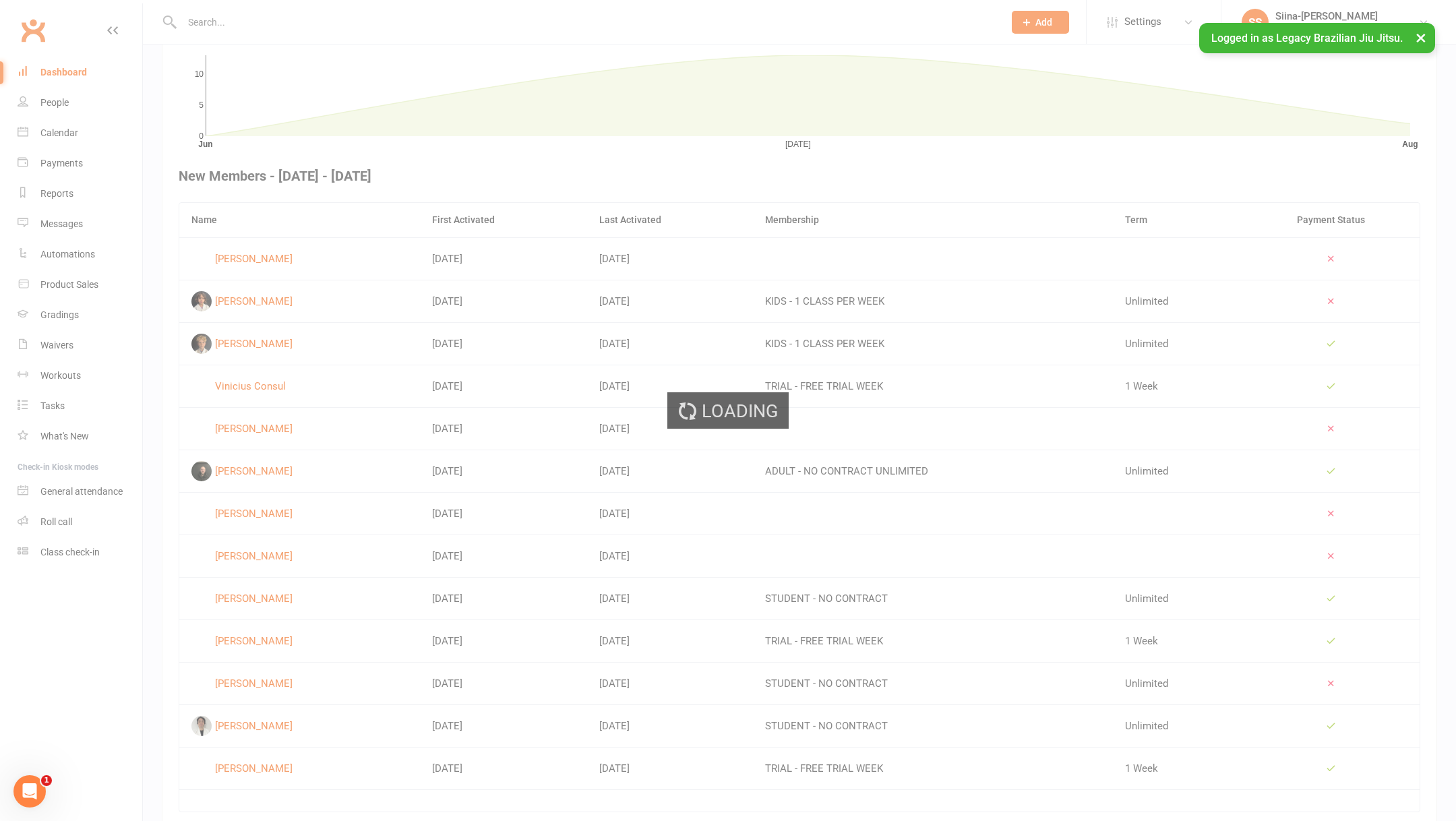
click at [460, 217] on div "Loading" at bounding box center [728, 410] width 1456 height 821
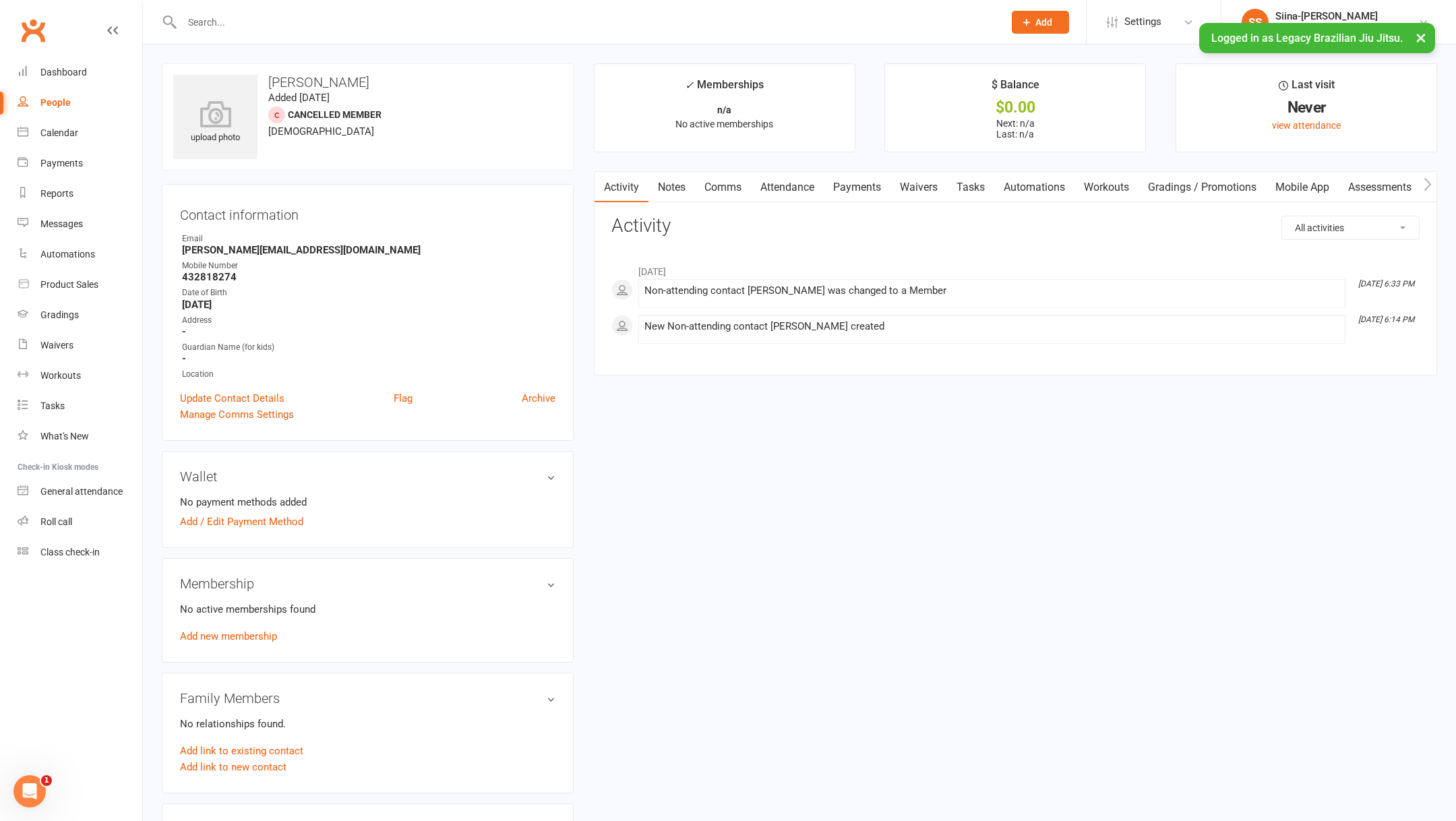
click at [315, 31] on div at bounding box center [578, 22] width 833 height 44
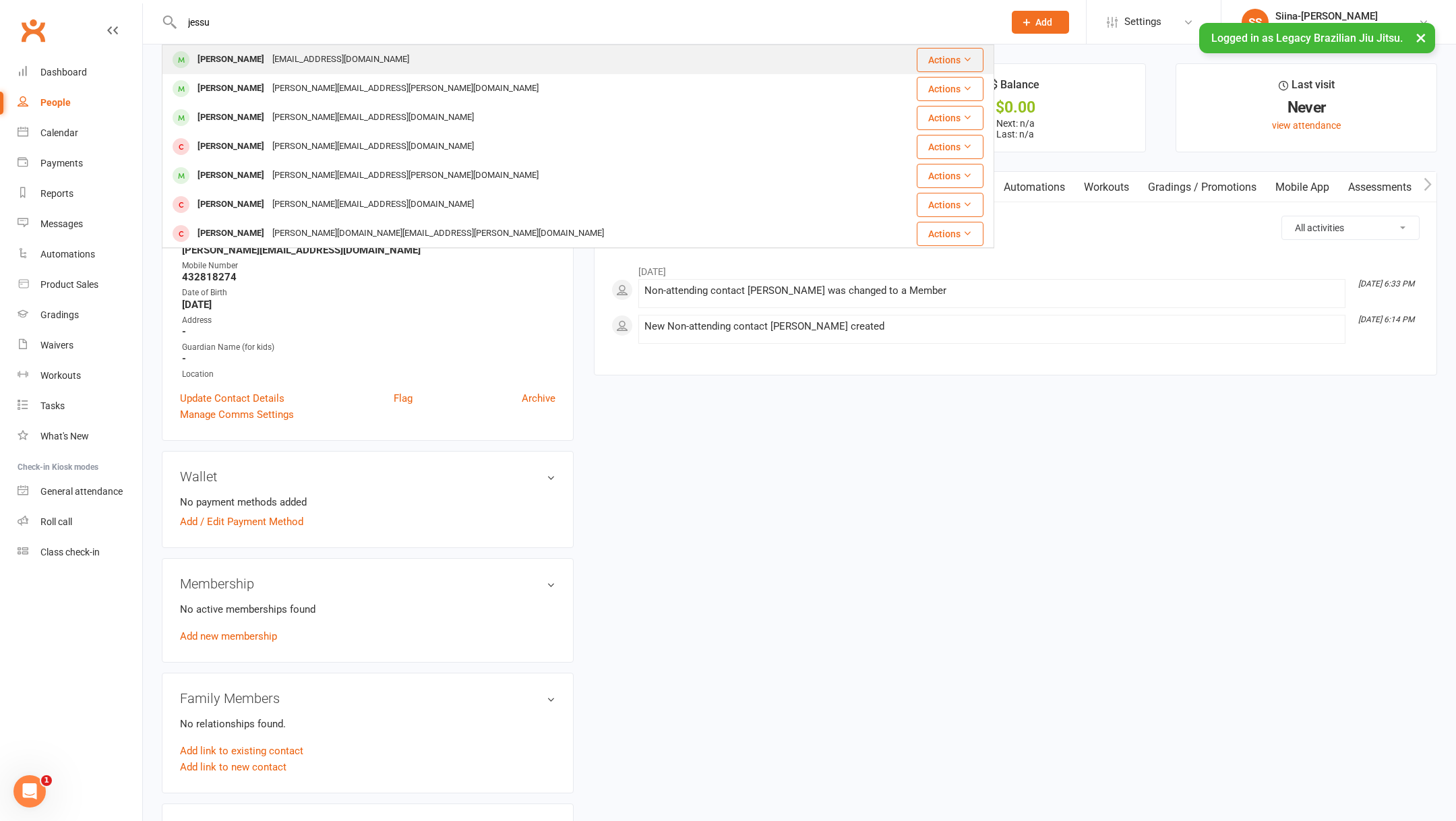
type input "jessu"
click at [346, 58] on div "[PERSON_NAME] [EMAIL_ADDRESS][DOMAIN_NAME]" at bounding box center [517, 60] width 708 height 28
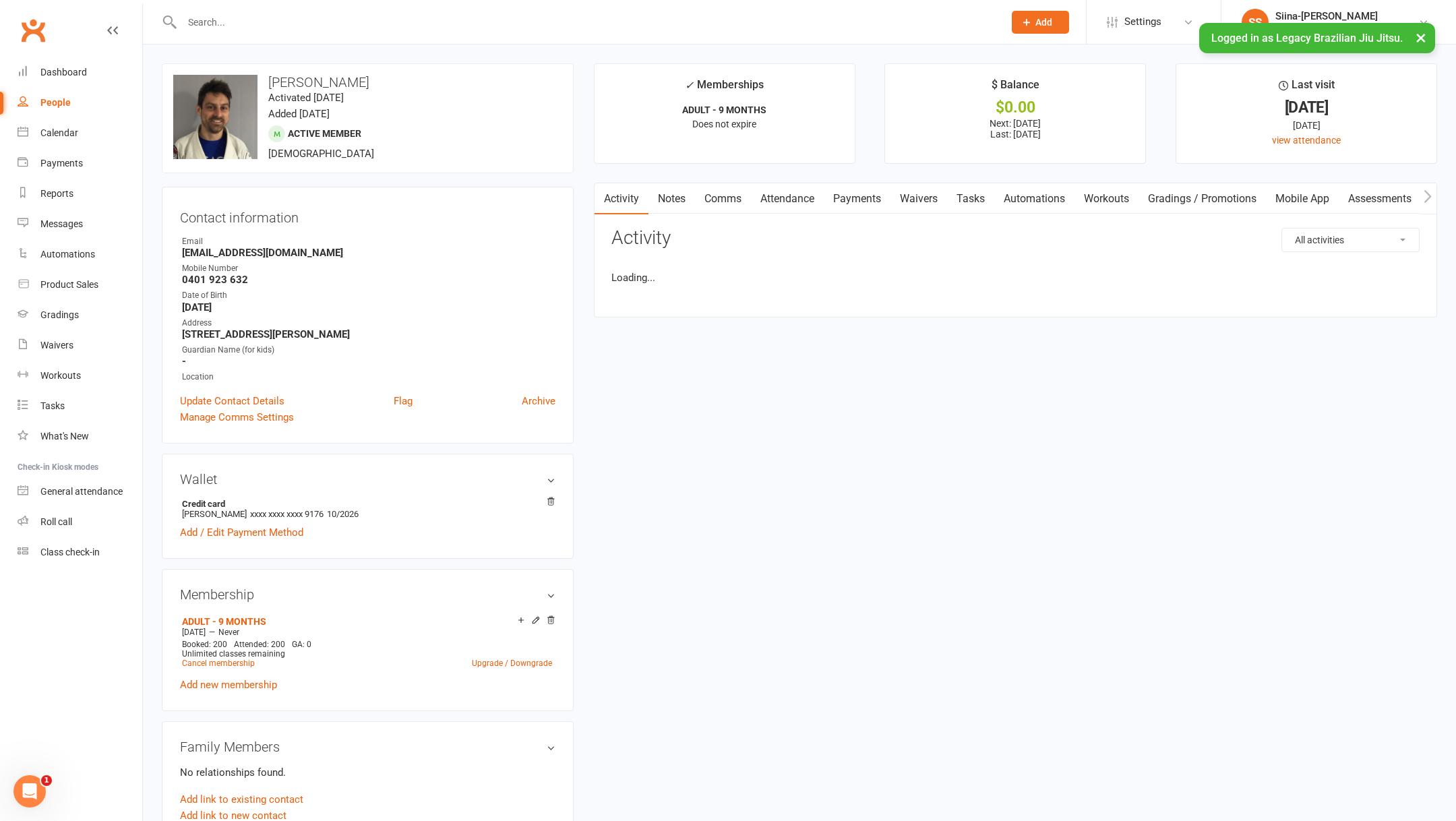
click at [916, 195] on link "Waivers" at bounding box center [918, 199] width 57 height 31
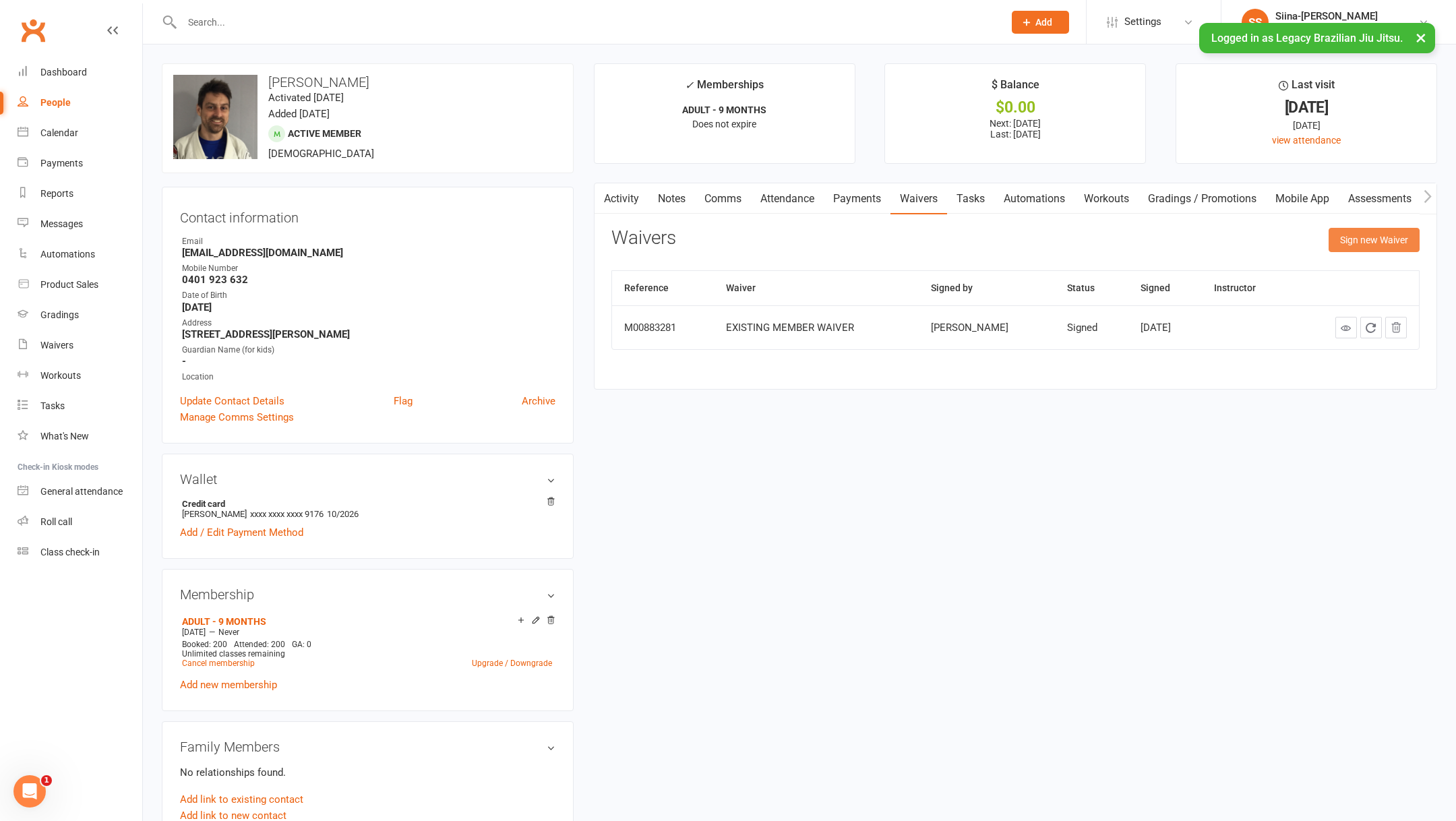
click at [1404, 245] on button "Sign new Waiver" at bounding box center [1374, 240] width 91 height 24
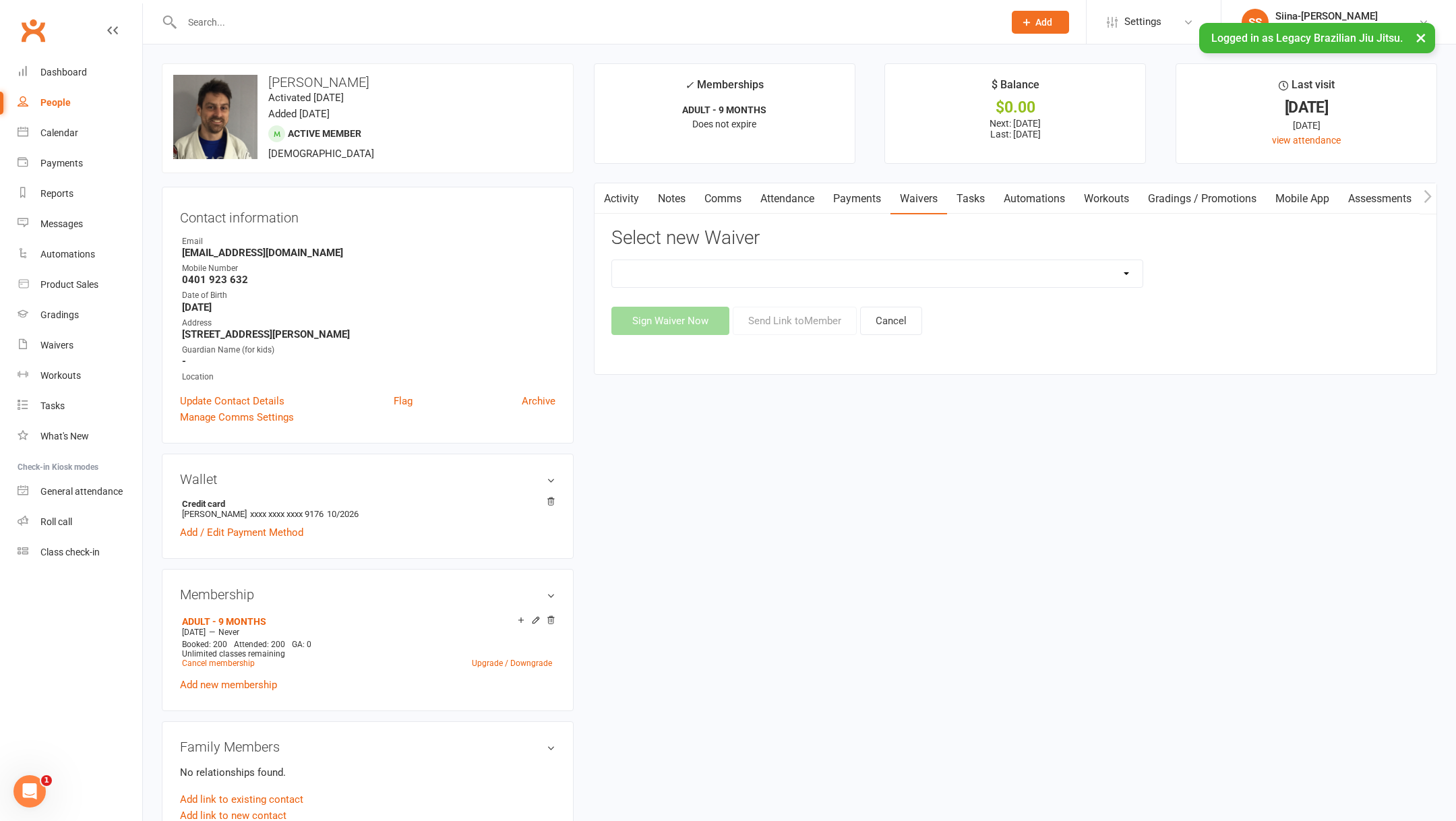
click at [894, 279] on select "❌ CANCELLATION FORM ☑️ EXISTING MEMBER WAIVER 🆓 FREE TRIAL WEEK ✅ MEMBERSHIP SI…" at bounding box center [877, 273] width 531 height 27
select select "10241"
click at [773, 315] on button "Send Link to Member" at bounding box center [795, 321] width 124 height 28
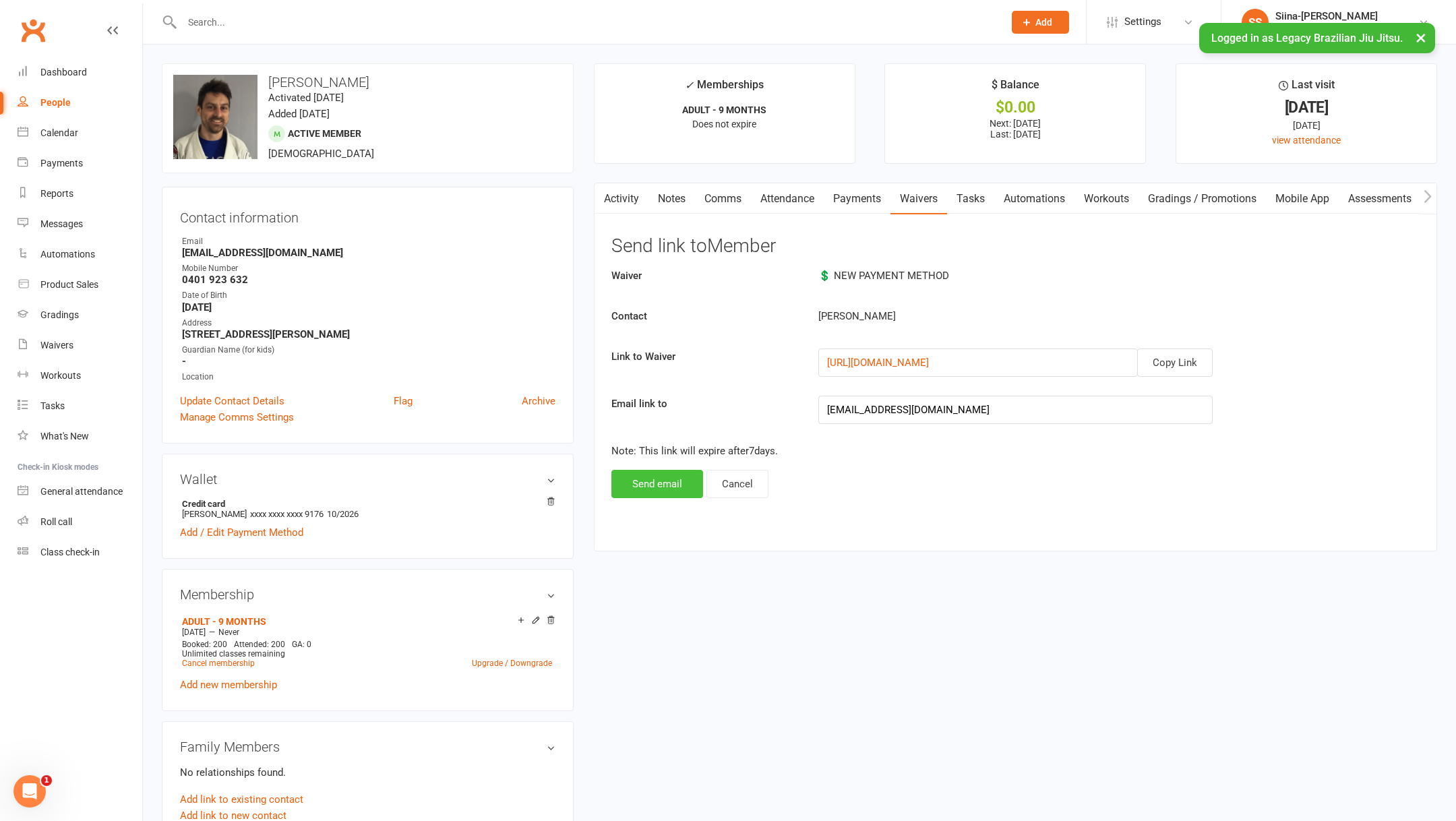
click at [651, 474] on button "Send email" at bounding box center [657, 484] width 92 height 28
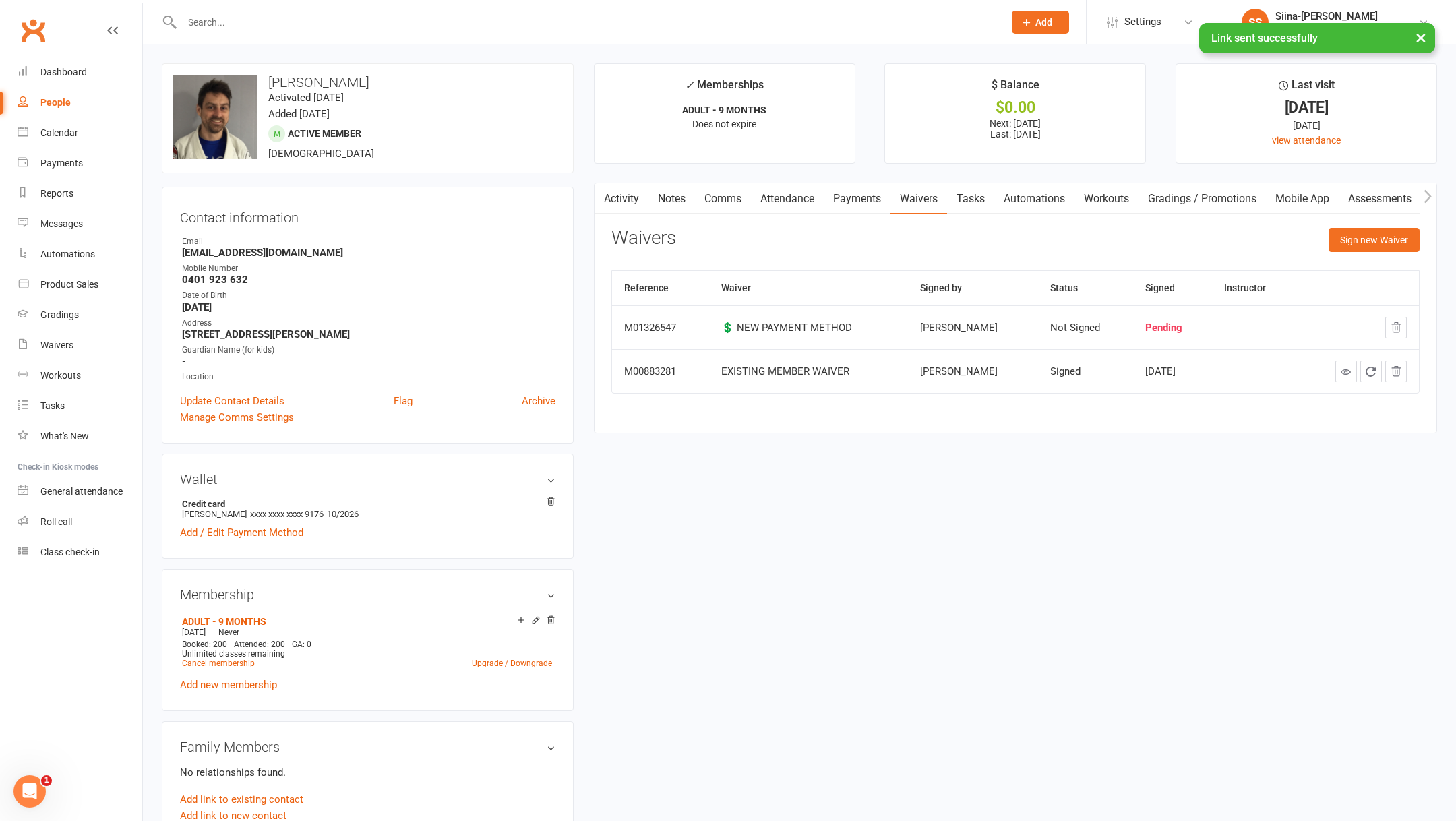
click at [1215, 514] on div "upload photo change photo [PERSON_NAME] Activated [DATE] Added [DATE] Active me…" at bounding box center [799, 756] width 1296 height 1386
click at [1162, 448] on div "upload photo change photo [PERSON_NAME] Activated [DATE] Added [DATE] Active me…" at bounding box center [799, 756] width 1296 height 1386
click at [784, 452] on div "upload photo change photo [PERSON_NAME] Activated [DATE] Added [DATE] Active me…" at bounding box center [799, 756] width 1296 height 1386
